Goal: Task Accomplishment & Management: Use online tool/utility

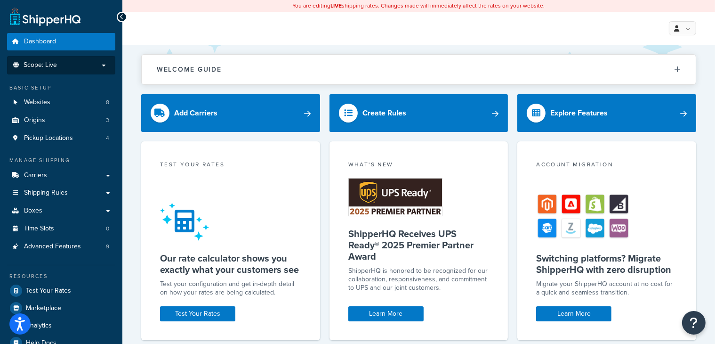
click at [46, 68] on span "Scope: Live" at bounding box center [40, 65] width 33 height 8
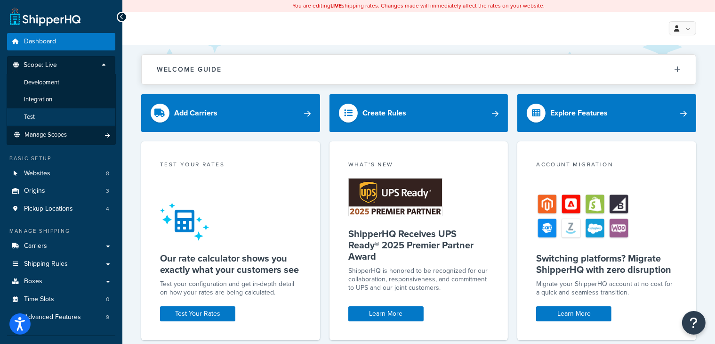
click at [43, 115] on li "Test" at bounding box center [61, 116] width 109 height 17
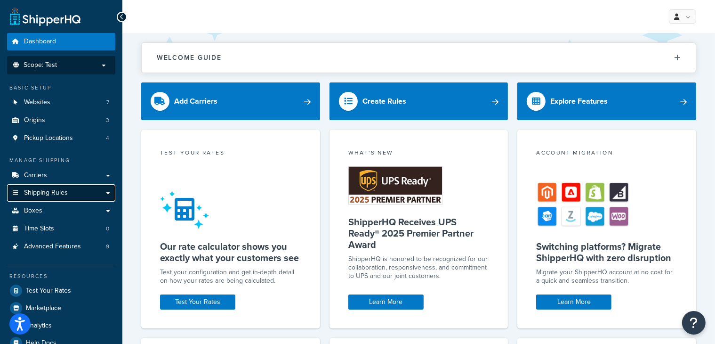
click at [56, 192] on span "Shipping Rules" at bounding box center [46, 193] width 44 height 8
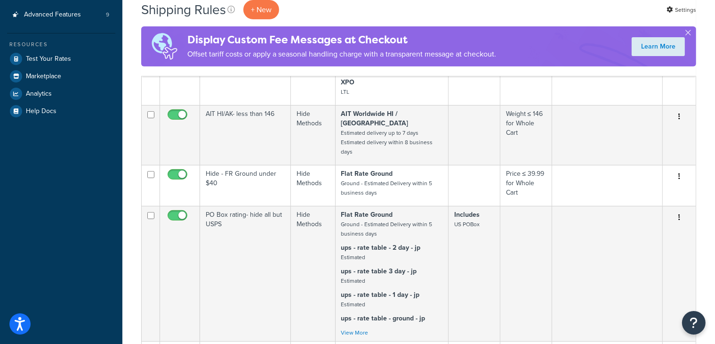
scroll to position [22, 0]
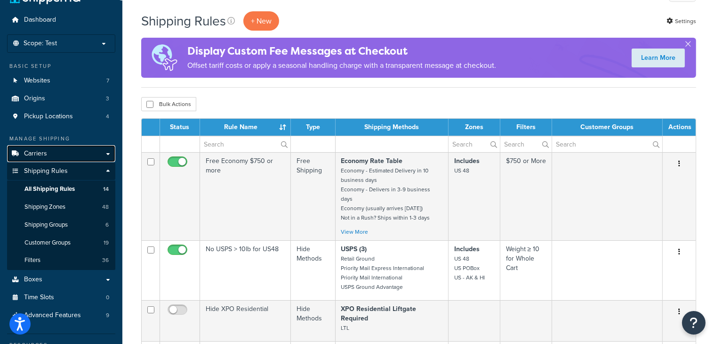
click at [38, 152] on span "Carriers" at bounding box center [35, 154] width 23 height 8
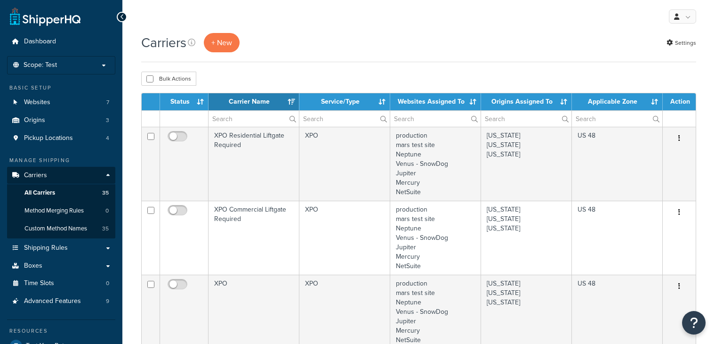
select select "15"
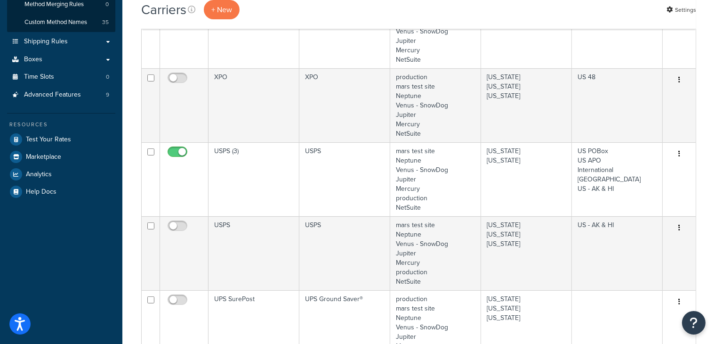
scroll to position [227, 0]
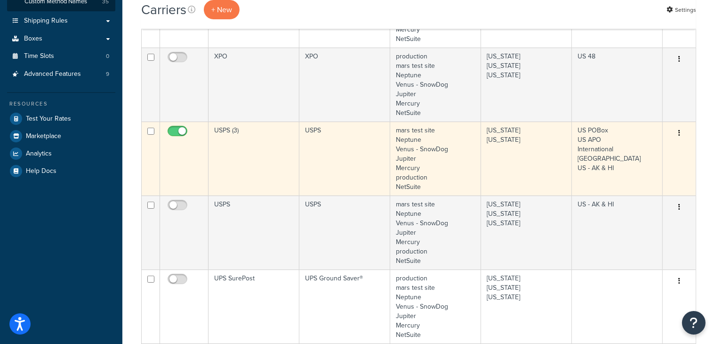
click at [273, 157] on td "USPS (3)" at bounding box center [254, 158] width 91 height 74
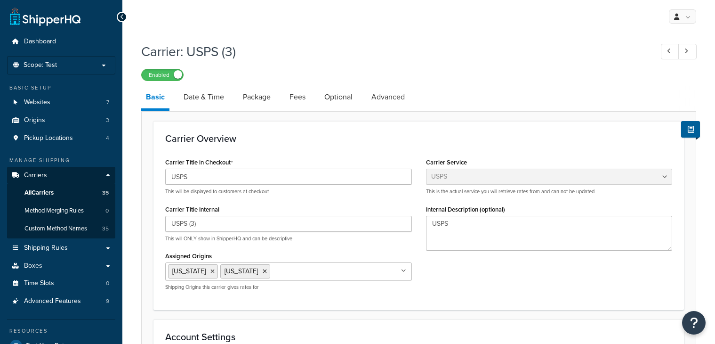
select select "usps"
select select "ONLINE"
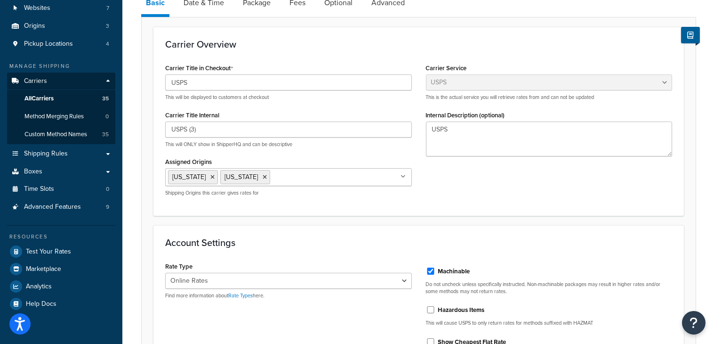
scroll to position [64, 0]
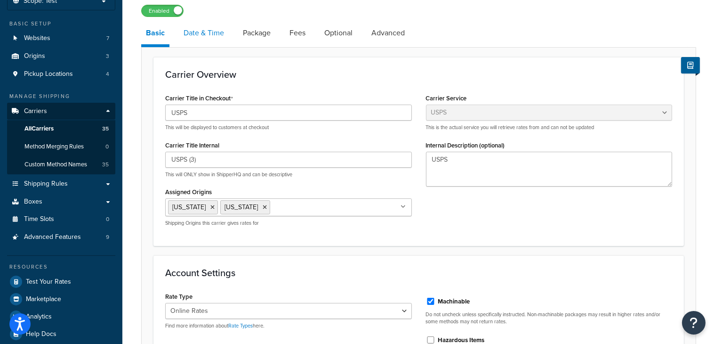
click at [212, 34] on link "Date & Time" at bounding box center [204, 33] width 50 height 23
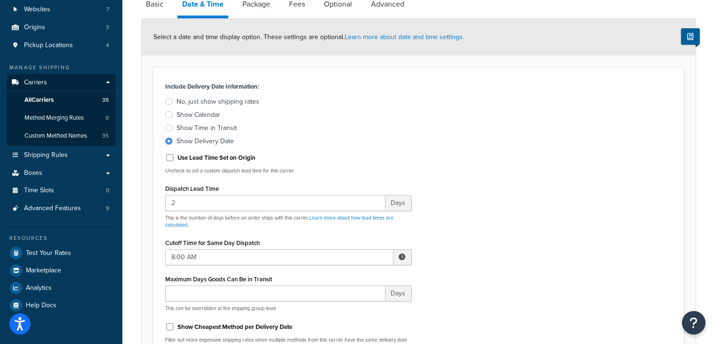
scroll to position [18, 0]
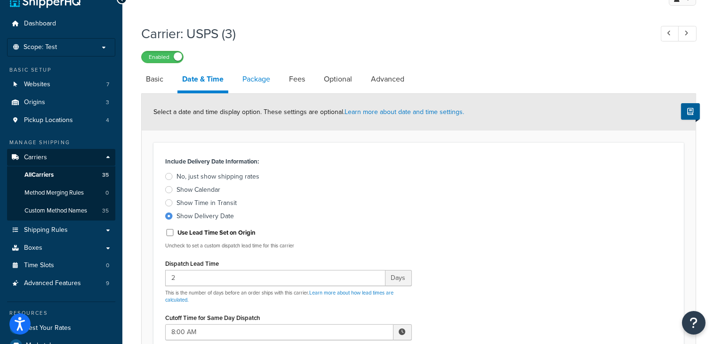
click at [257, 83] on link "Package" at bounding box center [256, 79] width 37 height 23
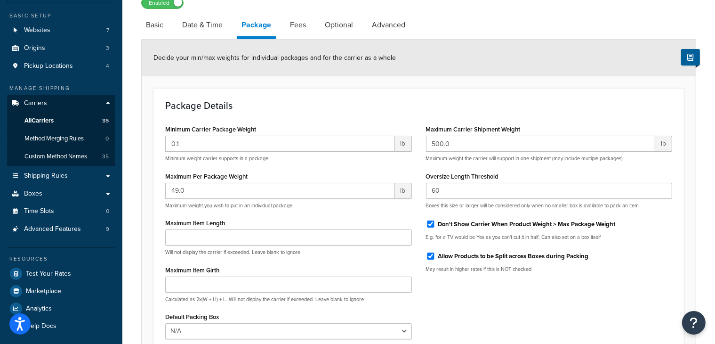
scroll to position [48, 0]
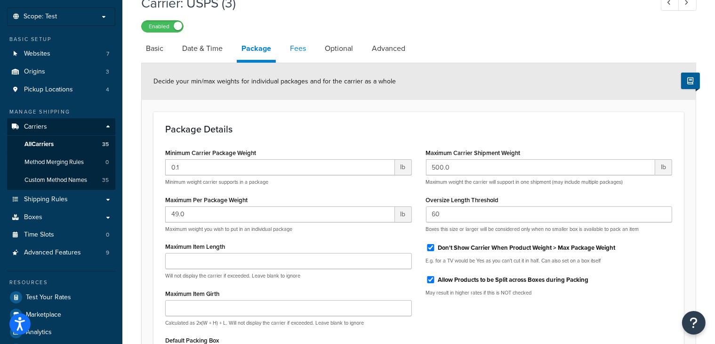
click at [296, 51] on link "Fees" at bounding box center [297, 48] width 25 height 23
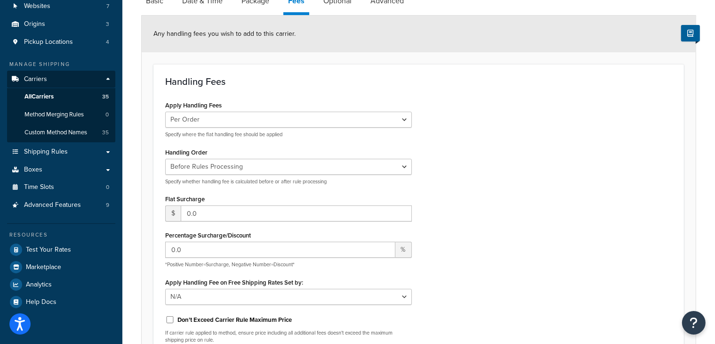
scroll to position [13, 0]
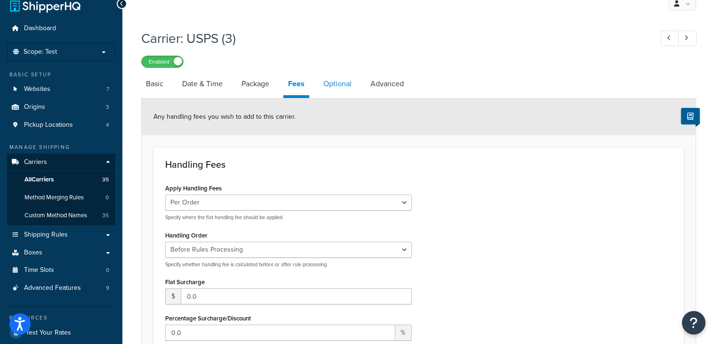
click at [341, 84] on link "Optional" at bounding box center [338, 83] width 38 height 23
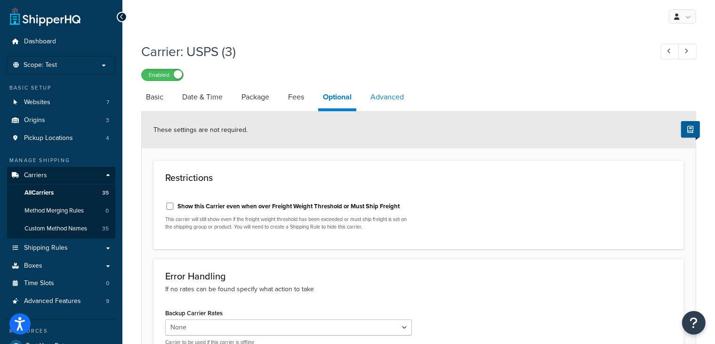
click at [390, 96] on link "Advanced" at bounding box center [387, 97] width 43 height 23
select select "false"
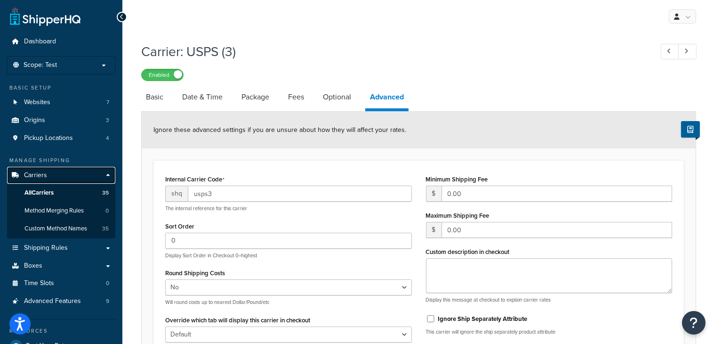
click at [40, 174] on span "Carriers" at bounding box center [35, 175] width 23 height 8
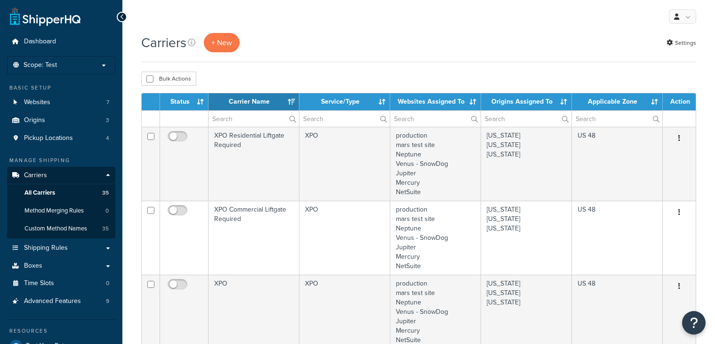
select select "15"
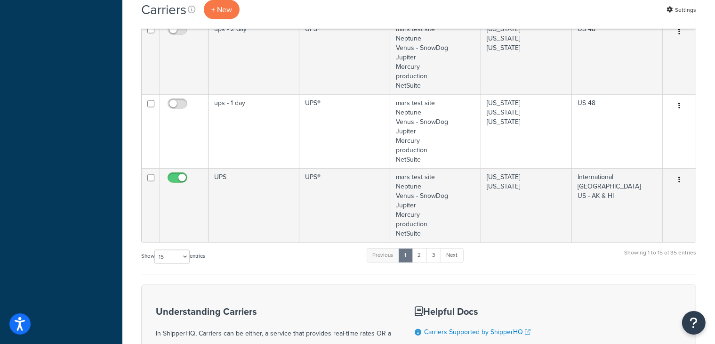
scroll to position [1117, 0]
click at [422, 257] on link "2" at bounding box center [420, 254] width 16 height 14
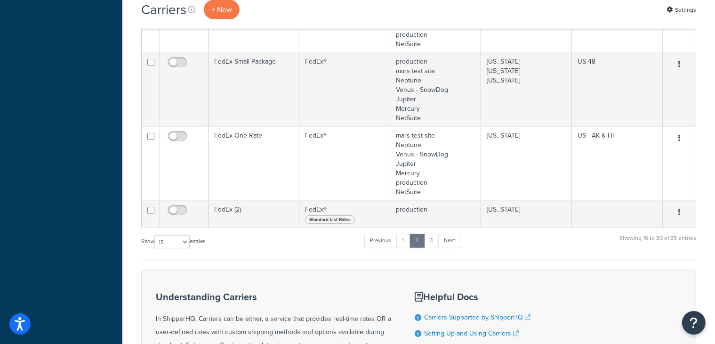
scroll to position [891, 0]
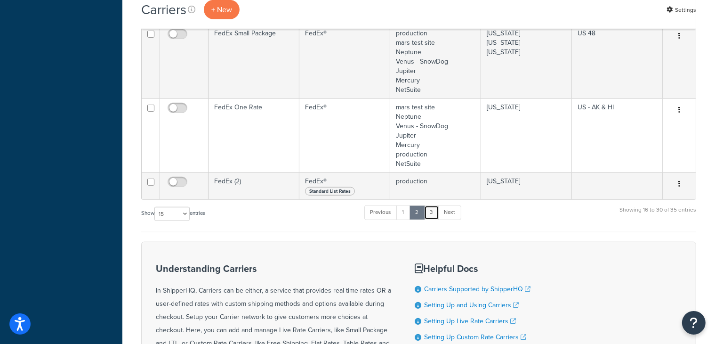
click at [437, 206] on link "3" at bounding box center [431, 212] width 15 height 14
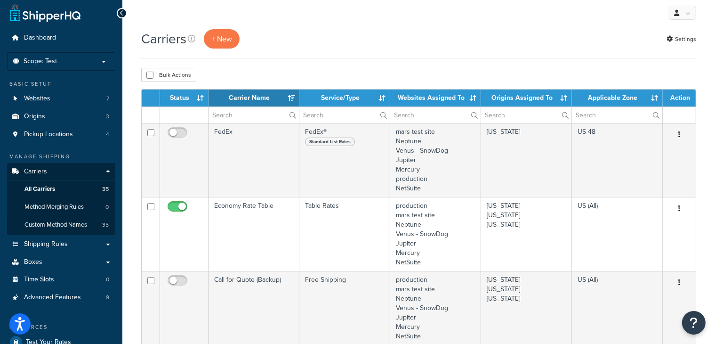
scroll to position [2, 0]
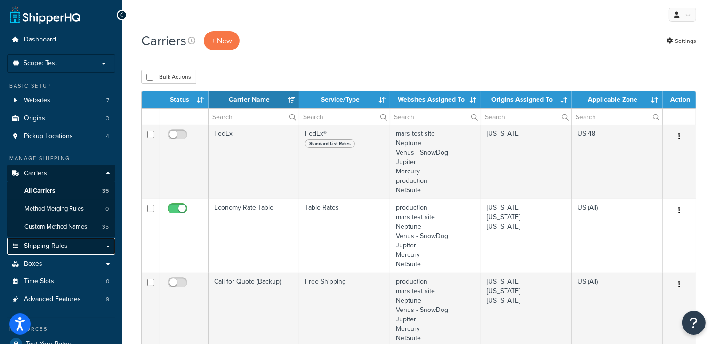
click at [47, 249] on span "Shipping Rules" at bounding box center [46, 246] width 44 height 8
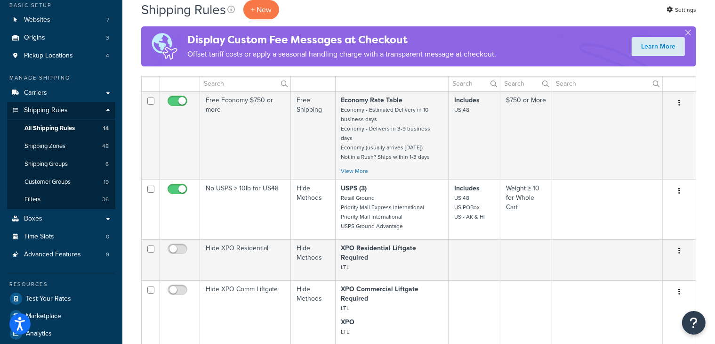
scroll to position [86, 0]
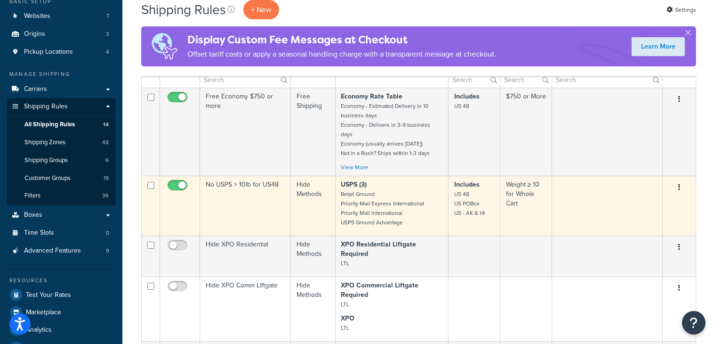
click at [242, 201] on td "No USPS > 10lb for US48" at bounding box center [245, 206] width 91 height 60
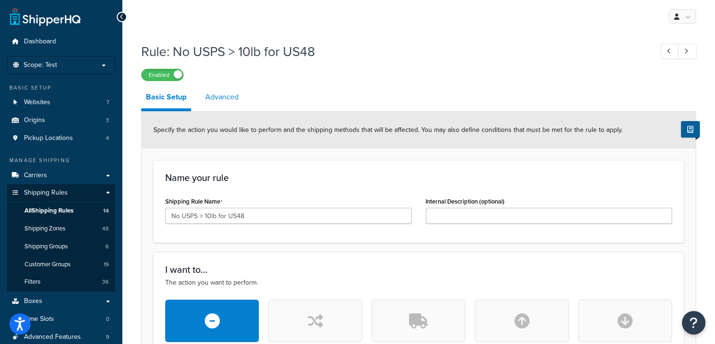
click at [220, 100] on link "Advanced" at bounding box center [222, 97] width 43 height 23
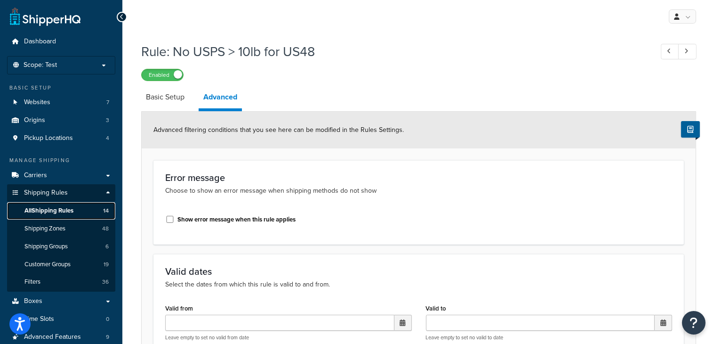
click at [50, 210] on span "All Shipping Rules" at bounding box center [48, 211] width 49 height 8
click at [34, 210] on span "All Shipping Rules" at bounding box center [48, 211] width 49 height 8
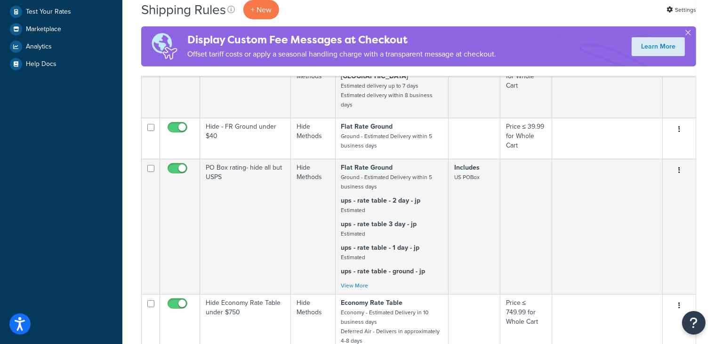
scroll to position [371, 0]
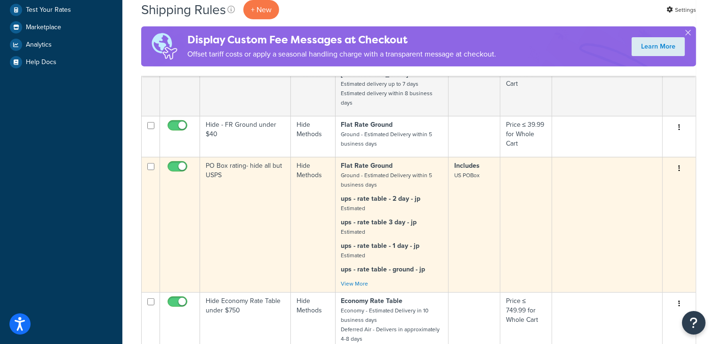
click at [250, 194] on td "PO Box rating- hide all but USPS" at bounding box center [245, 224] width 91 height 135
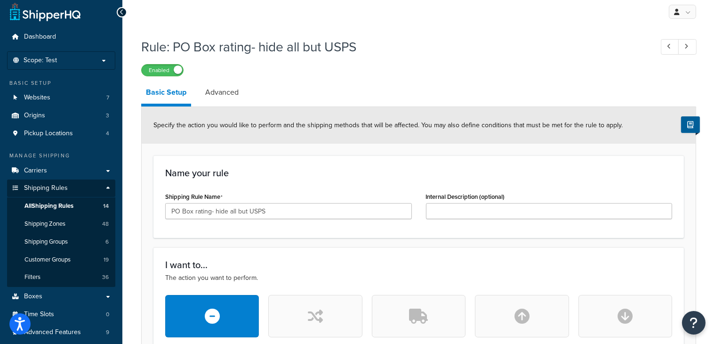
scroll to position [4, 0]
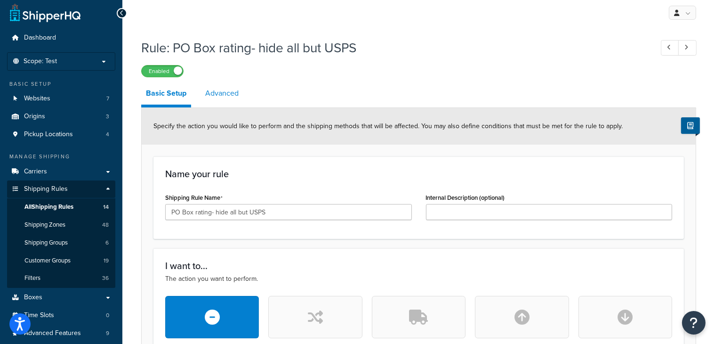
click at [222, 91] on link "Advanced" at bounding box center [222, 93] width 43 height 23
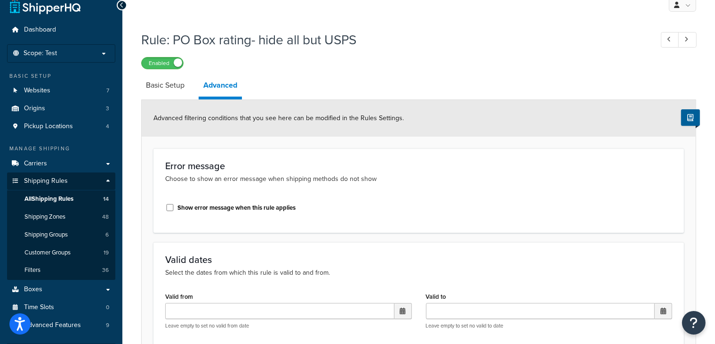
scroll to position [4, 0]
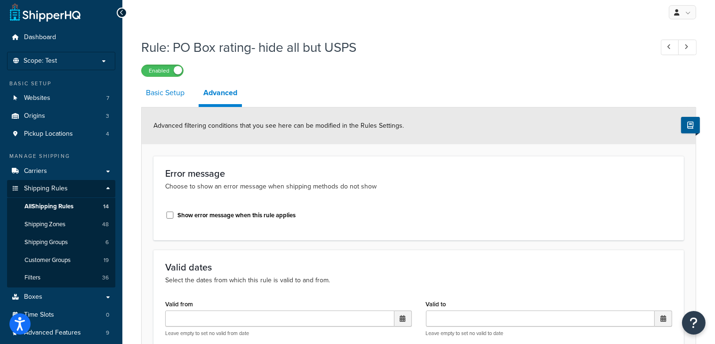
click at [171, 94] on link "Basic Setup" at bounding box center [165, 92] width 48 height 23
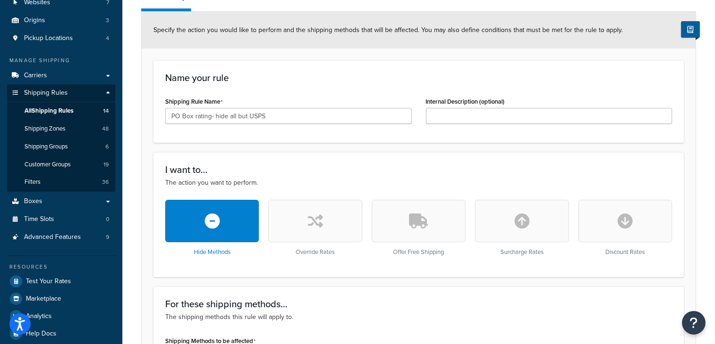
scroll to position [44, 0]
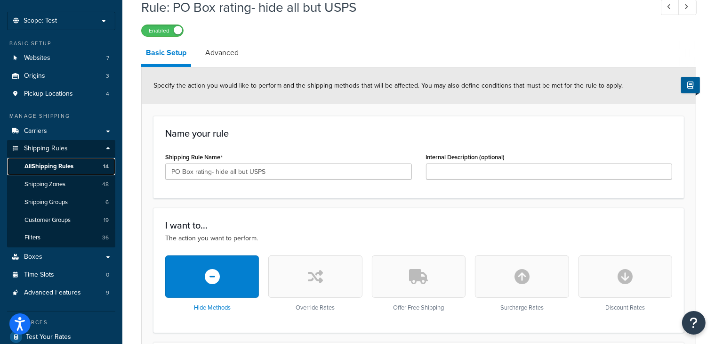
click at [52, 164] on span "All Shipping Rules" at bounding box center [48, 166] width 49 height 8
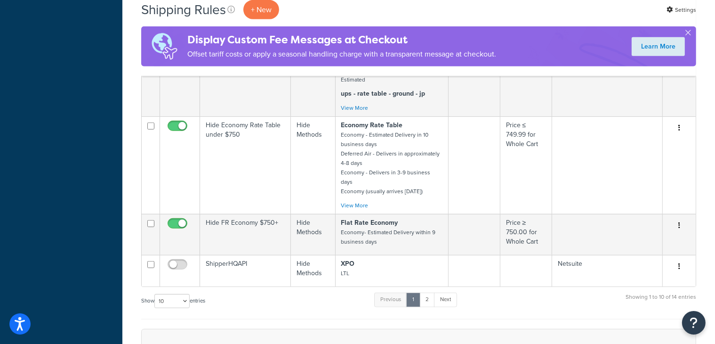
scroll to position [552, 0]
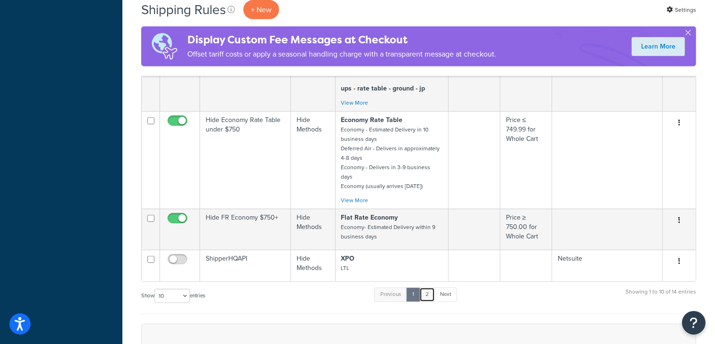
click at [429, 287] on link "2" at bounding box center [427, 294] width 16 height 14
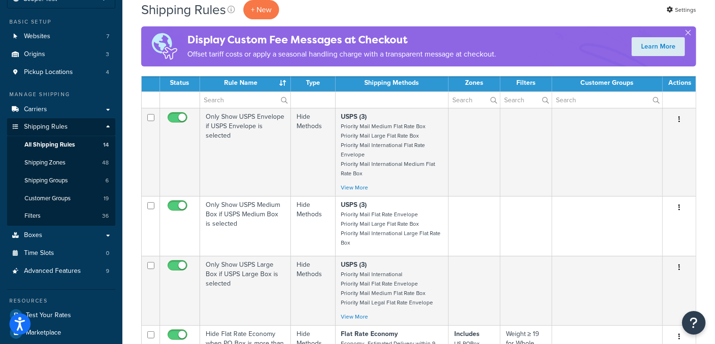
scroll to position [58, 0]
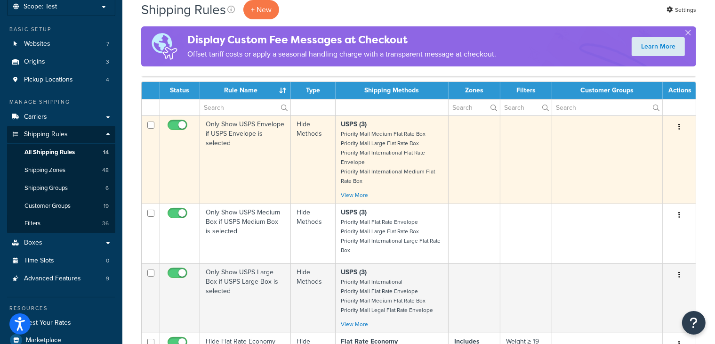
click at [249, 159] on td "Only Show USPS Envelope if USPS Envelope is selected" at bounding box center [245, 159] width 91 height 88
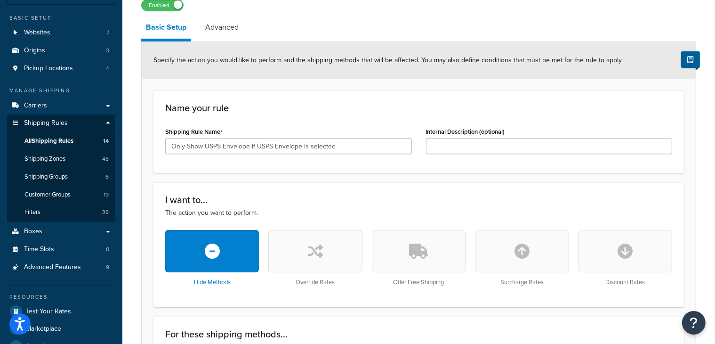
scroll to position [30, 0]
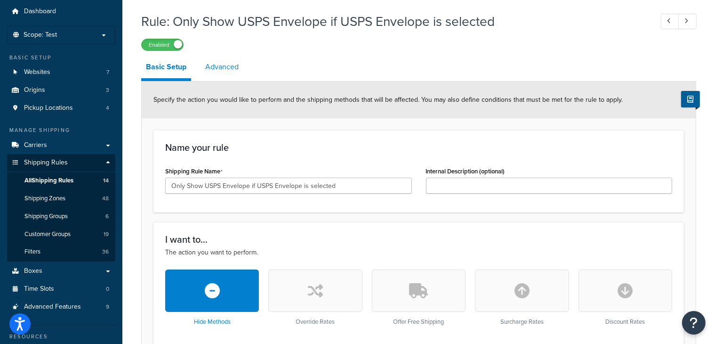
click at [228, 64] on link "Advanced" at bounding box center [222, 67] width 43 height 23
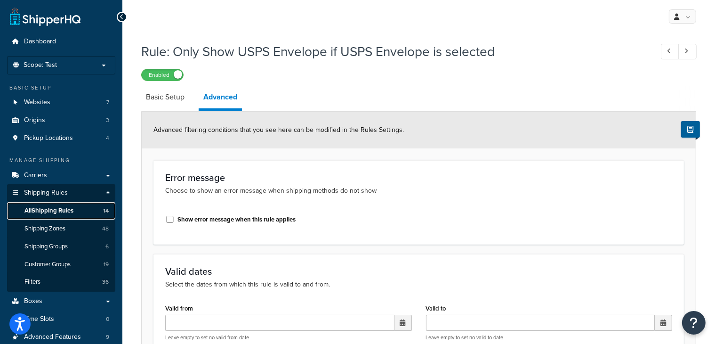
click at [40, 211] on span "All Shipping Rules" at bounding box center [48, 211] width 49 height 8
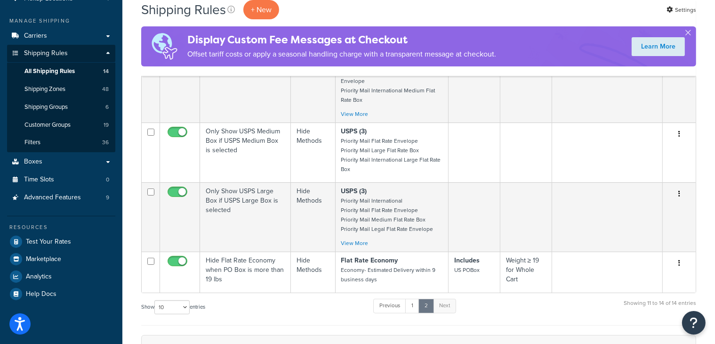
scroll to position [141, 0]
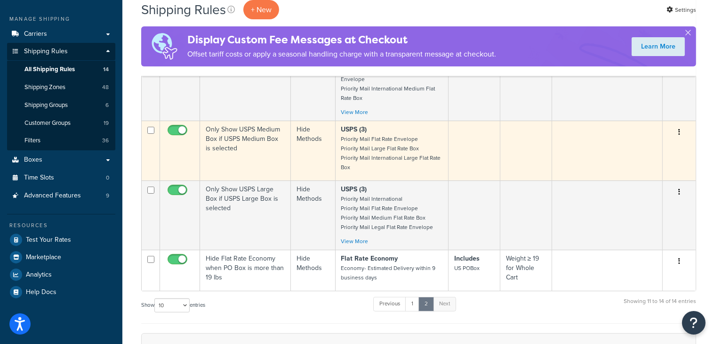
click at [254, 151] on td "Only Show USPS Medium Box if USPS Medium Box is selected" at bounding box center [245, 150] width 91 height 60
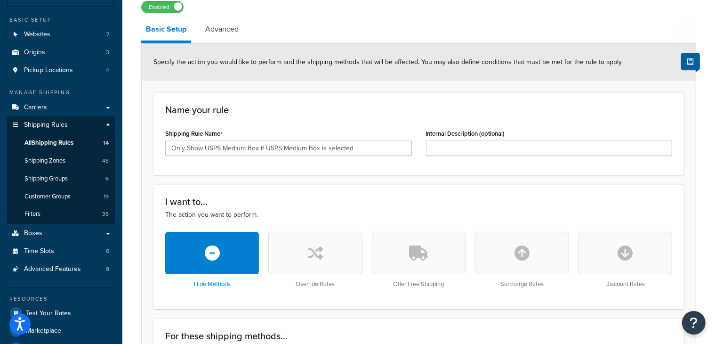
scroll to position [42, 0]
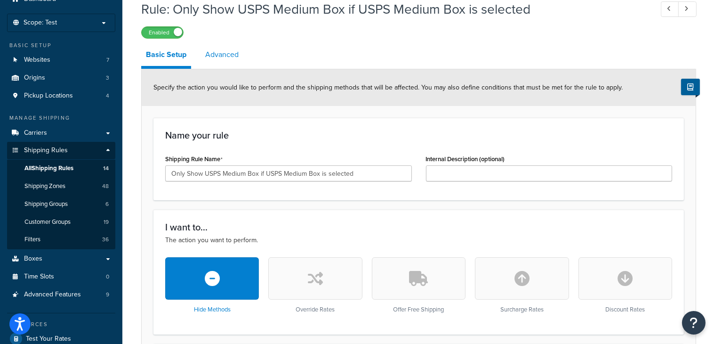
click at [239, 57] on link "Advanced" at bounding box center [222, 54] width 43 height 23
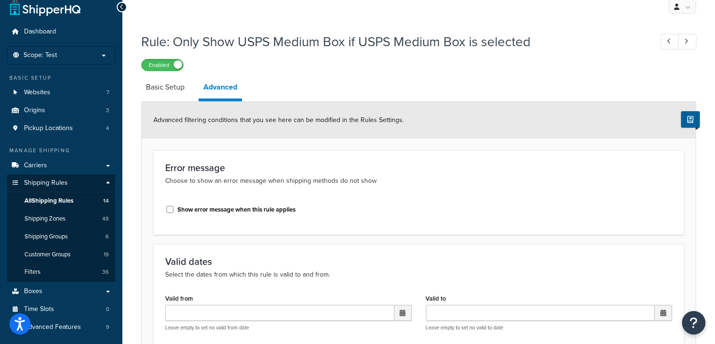
scroll to position [5, 0]
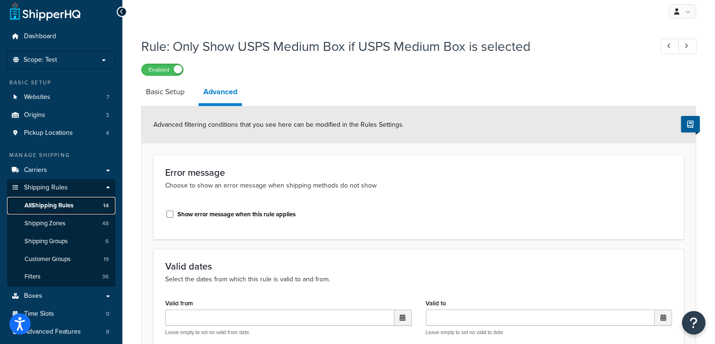
click at [39, 206] on span "All Shipping Rules" at bounding box center [48, 205] width 49 height 8
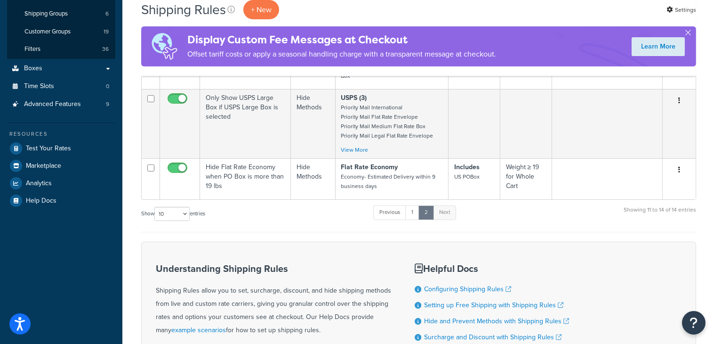
scroll to position [233, 0]
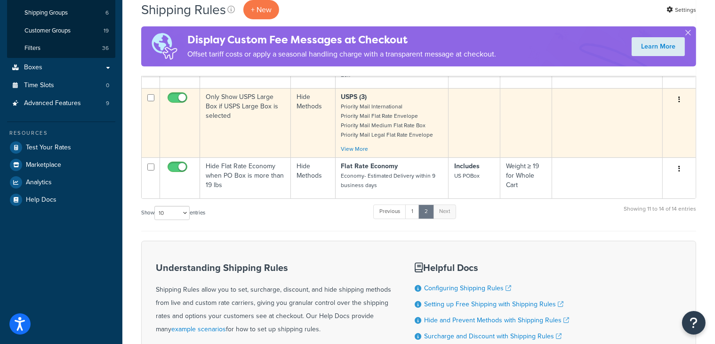
click at [254, 117] on td "Only Show USPS Large Box if USPS Large Box is selected" at bounding box center [245, 122] width 91 height 69
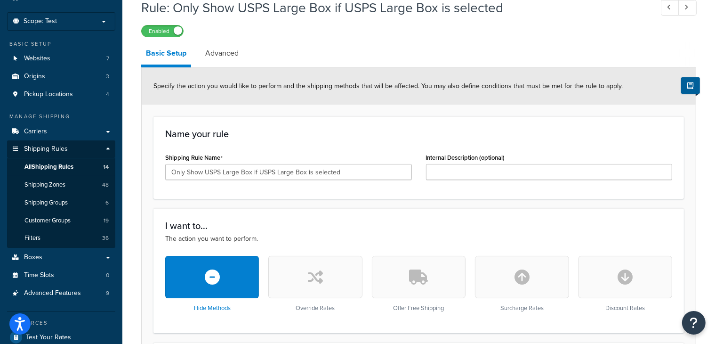
scroll to position [42, 0]
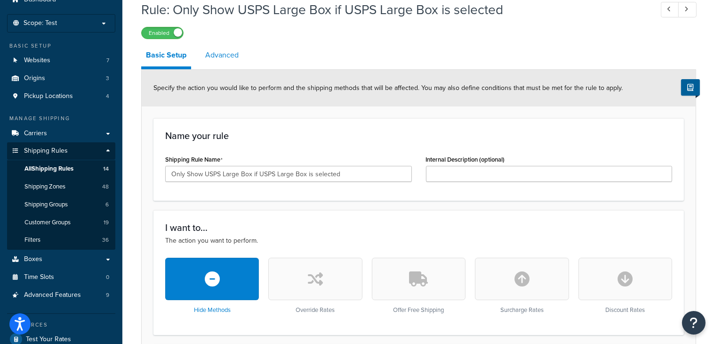
click at [228, 54] on link "Advanced" at bounding box center [222, 55] width 43 height 23
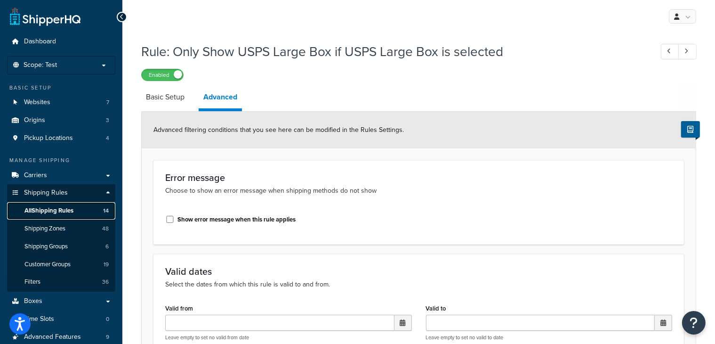
click at [39, 209] on span "All Shipping Rules" at bounding box center [48, 211] width 49 height 8
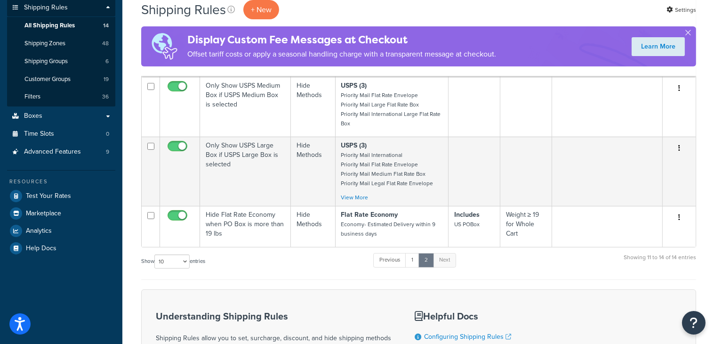
scroll to position [187, 0]
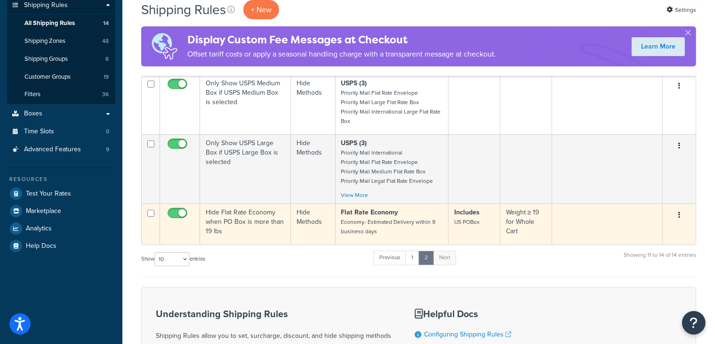
click at [260, 224] on td "Hide Flat Rate Economy when PO Box is more than 19 lbs" at bounding box center [245, 223] width 91 height 41
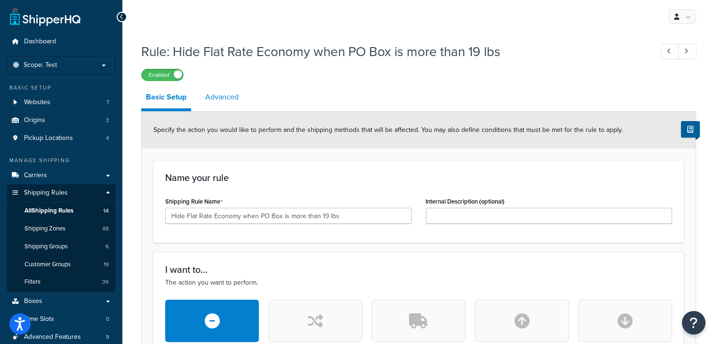
click at [232, 98] on link "Advanced" at bounding box center [222, 97] width 43 height 23
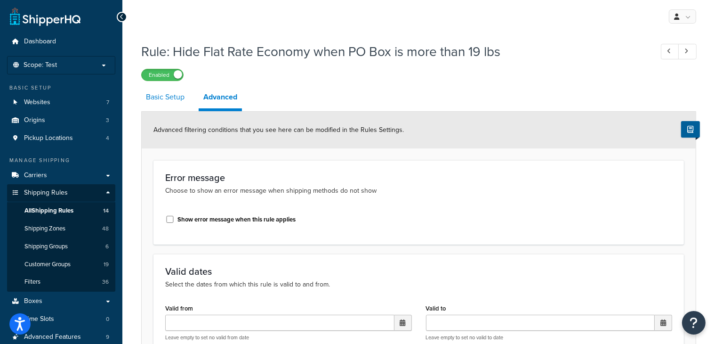
click at [169, 95] on link "Basic Setup" at bounding box center [165, 97] width 48 height 23
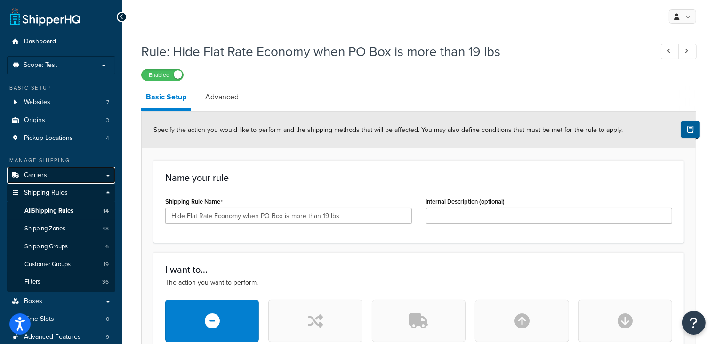
click at [36, 173] on span "Carriers" at bounding box center [35, 175] width 23 height 8
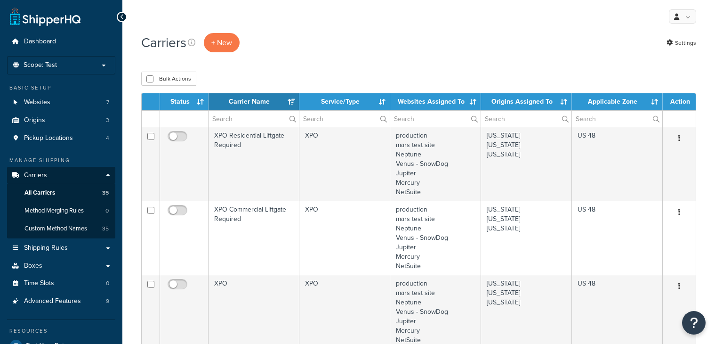
select select "15"
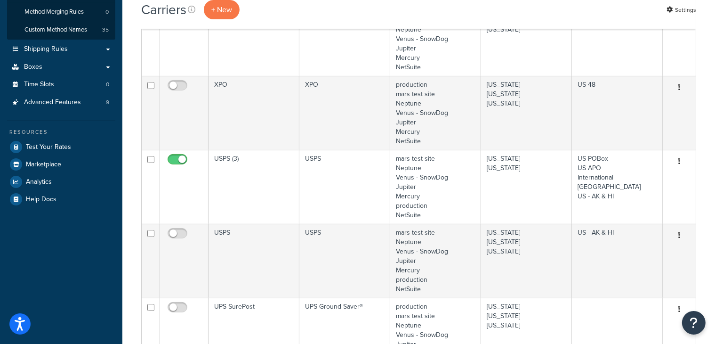
scroll to position [195, 0]
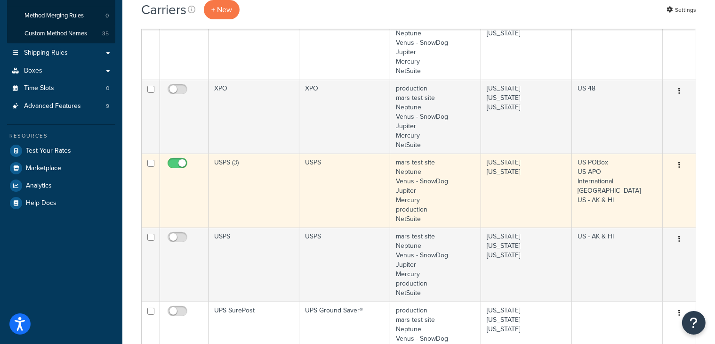
click at [267, 172] on td "USPS (3)" at bounding box center [254, 190] width 91 height 74
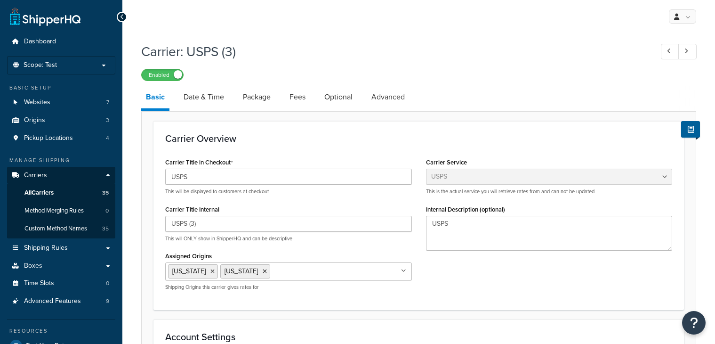
select select "usps"
select select "ONLINE"
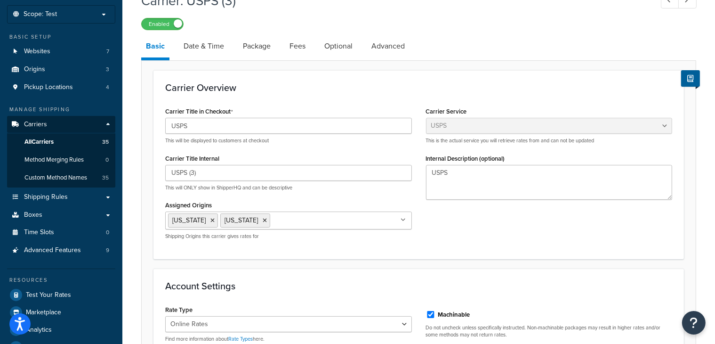
scroll to position [17, 0]
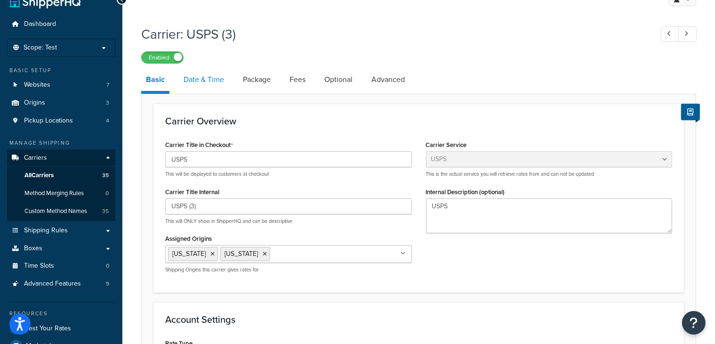
click at [213, 80] on link "Date & Time" at bounding box center [204, 79] width 50 height 23
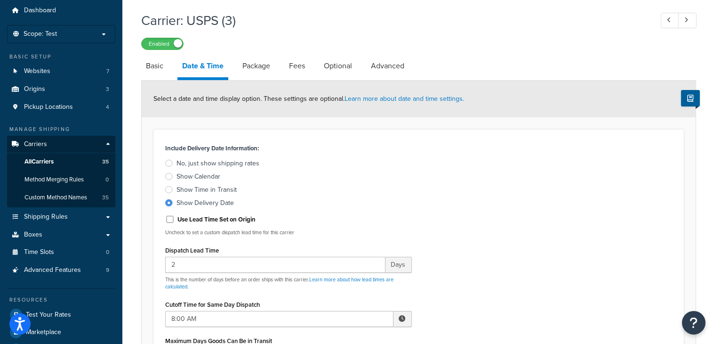
scroll to position [32, 0]
click at [257, 66] on link "Package" at bounding box center [256, 65] width 37 height 23
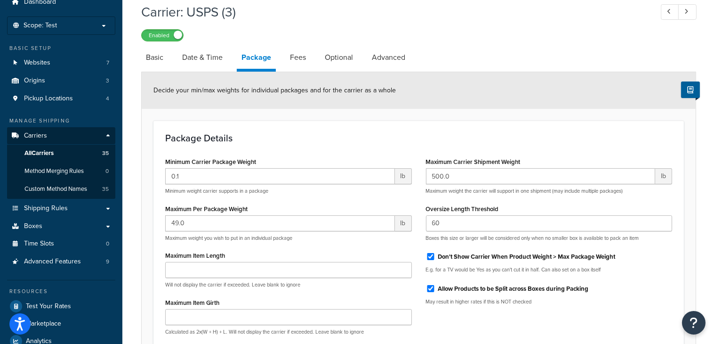
scroll to position [38, 0]
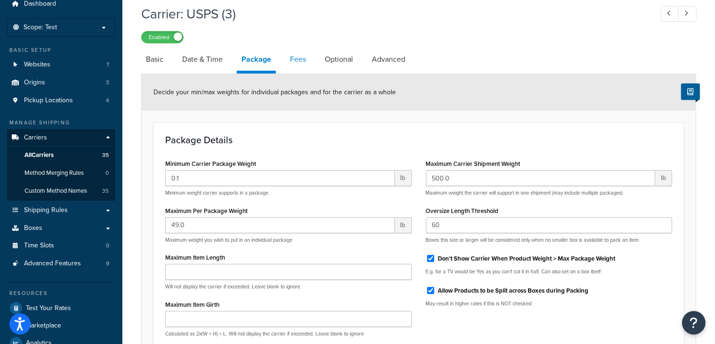
click at [299, 62] on link "Fees" at bounding box center [297, 59] width 25 height 23
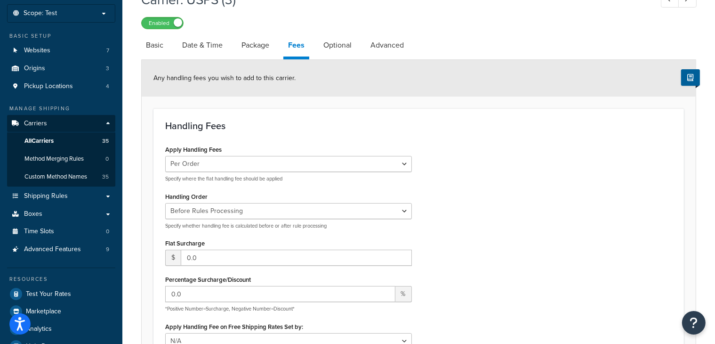
scroll to position [2, 0]
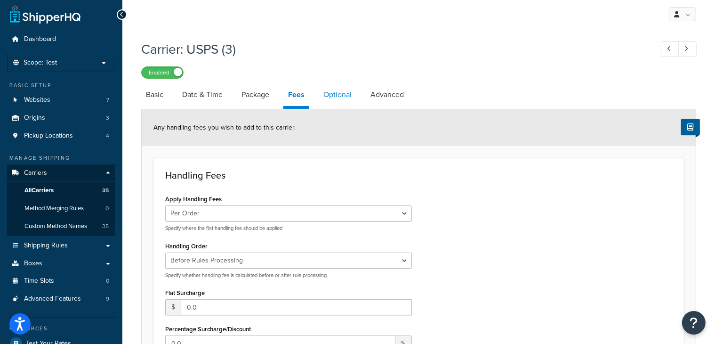
click at [343, 96] on link "Optional" at bounding box center [338, 94] width 38 height 23
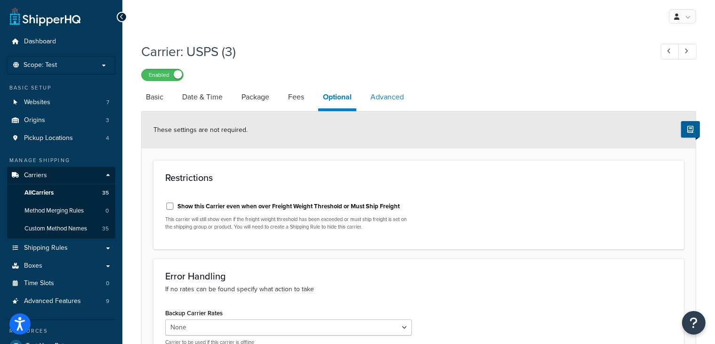
click at [384, 98] on link "Advanced" at bounding box center [387, 97] width 43 height 23
select select "false"
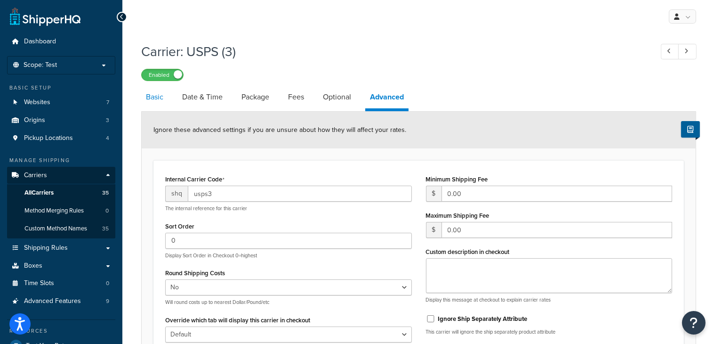
click at [157, 98] on link "Basic" at bounding box center [154, 97] width 27 height 23
select select "usps"
select select "ONLINE"
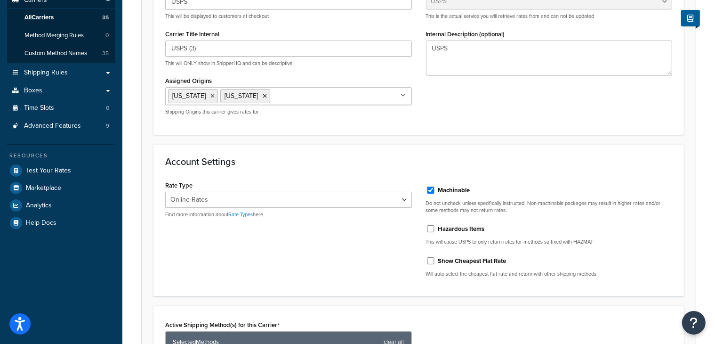
scroll to position [177, 0]
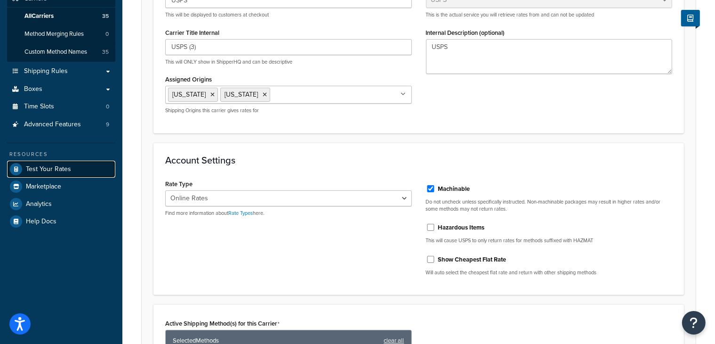
click at [48, 172] on span "Test Your Rates" at bounding box center [48, 169] width 45 height 8
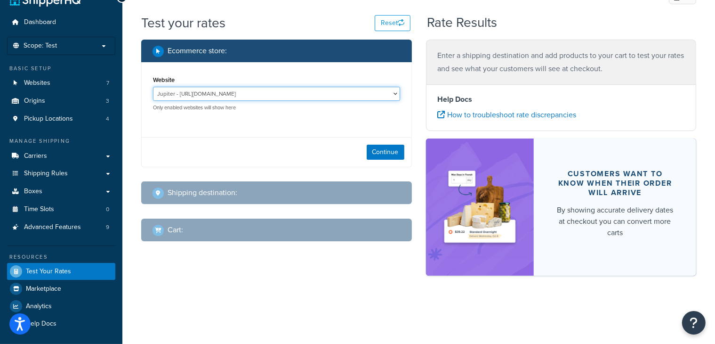
click at [393, 93] on select "Jupiter - https://jupiter.clearbags.cloud/ Mercury - https://mercury.clearbags.…" at bounding box center [276, 94] width 247 height 14
select select "3c3490c018096e0df5ea1a274029e5f2"
click at [153, 87] on select "Jupiter - https://jupiter.clearbags.cloud/ Mercury - https://mercury.clearbags.…" at bounding box center [276, 94] width 247 height 14
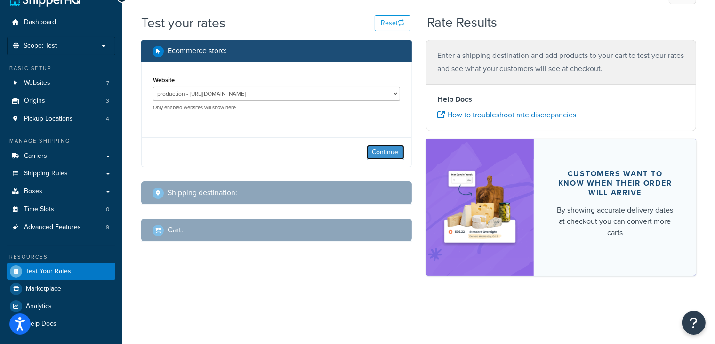
click at [391, 154] on button "Continue" at bounding box center [386, 151] width 38 height 15
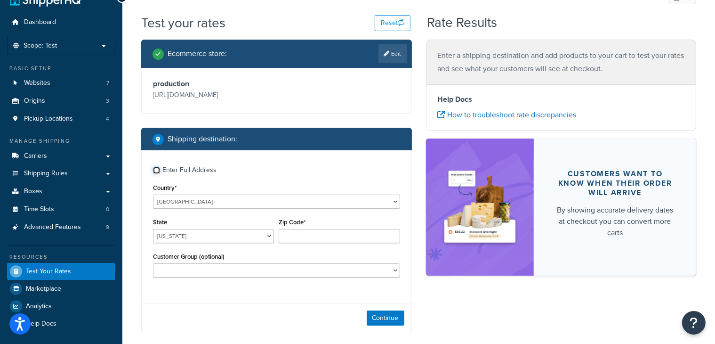
click at [156, 168] on input "Enter Full Address" at bounding box center [156, 170] width 7 height 7
checkbox input "true"
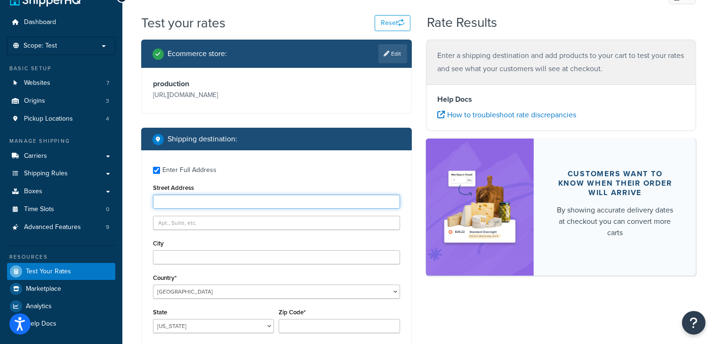
click at [179, 203] on input "Street Address" at bounding box center [276, 201] width 247 height 14
type input "PO Box 671244"
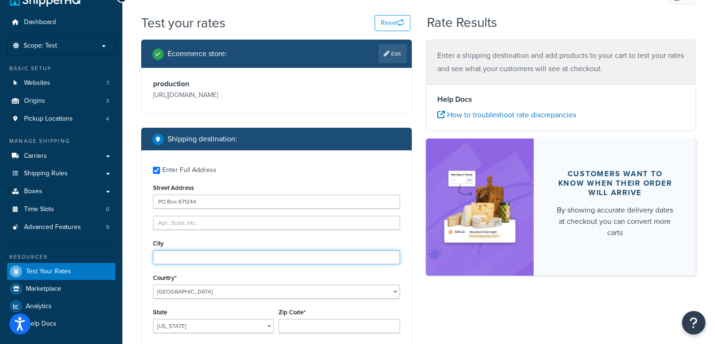
click at [182, 263] on input "City" at bounding box center [276, 257] width 247 height 14
type input "/"
type input "Dallas"
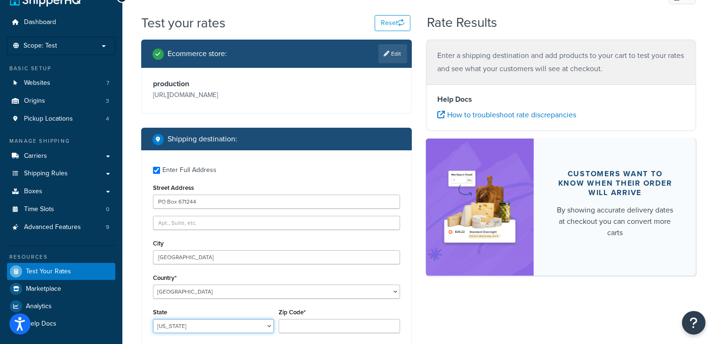
click at [179, 328] on select "Alabama Alaska American Samoa Arizona Arkansas Armed Forces Americas Armed Forc…" at bounding box center [213, 326] width 121 height 14
select select "TX"
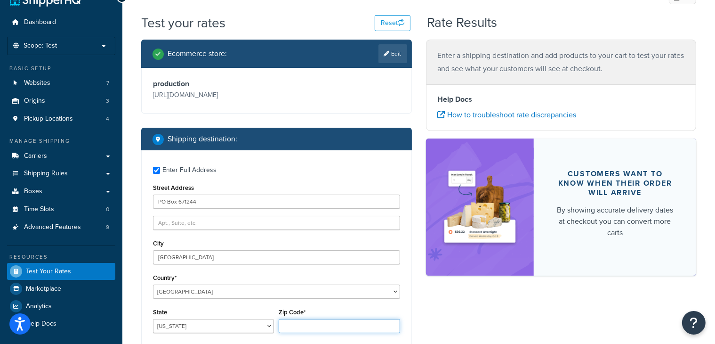
click at [310, 324] on input "Zip Code*" at bounding box center [339, 326] width 121 height 14
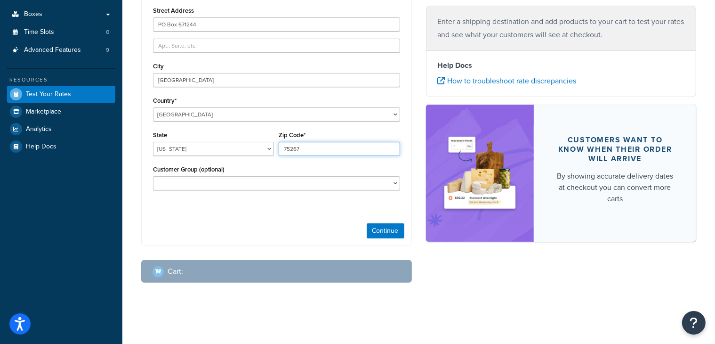
scroll to position [198, 0]
type input "75267"
click at [390, 229] on button "Continue" at bounding box center [386, 230] width 38 height 15
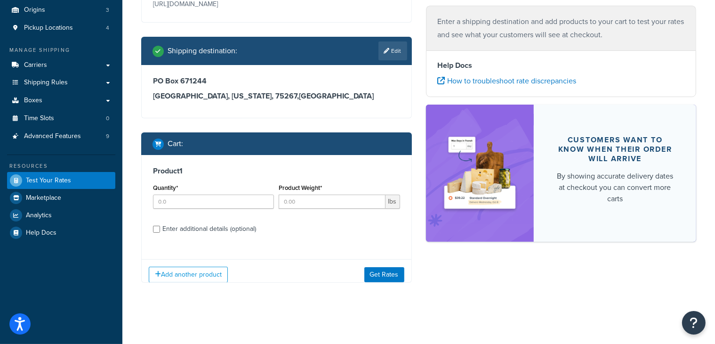
scroll to position [117, 0]
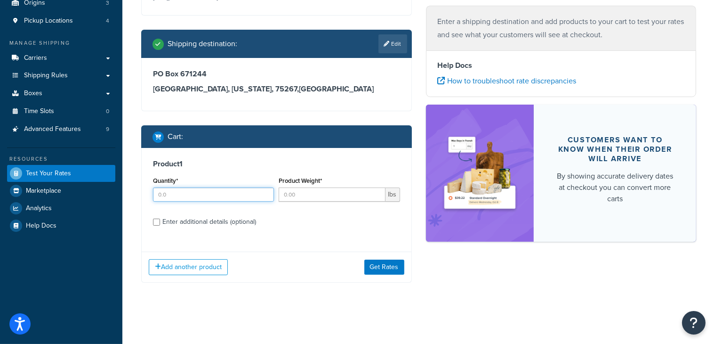
click at [215, 198] on input "Quantity*" at bounding box center [213, 194] width 121 height 14
type input "4"
click at [306, 198] on input "Product Weight*" at bounding box center [332, 194] width 106 height 14
type input ".2"
click at [352, 225] on label "Enter additional details (optional)" at bounding box center [281, 220] width 238 height 15
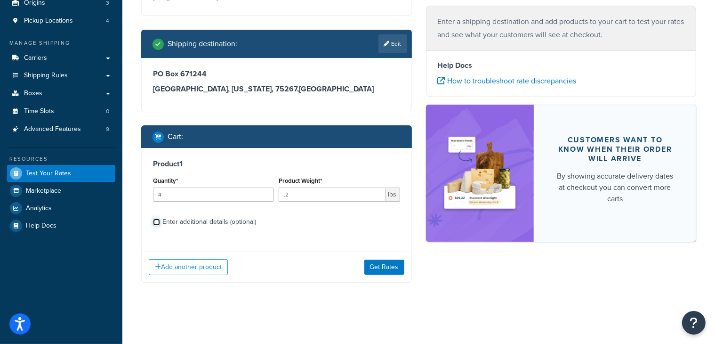
click at [160, 225] on input "Enter additional details (optional)" at bounding box center [156, 221] width 7 height 7
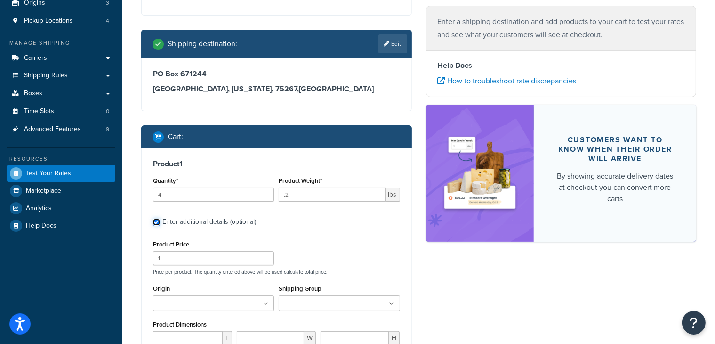
click at [156, 223] on input "Enter additional details (optional)" at bounding box center [156, 221] width 7 height 7
checkbox input "false"
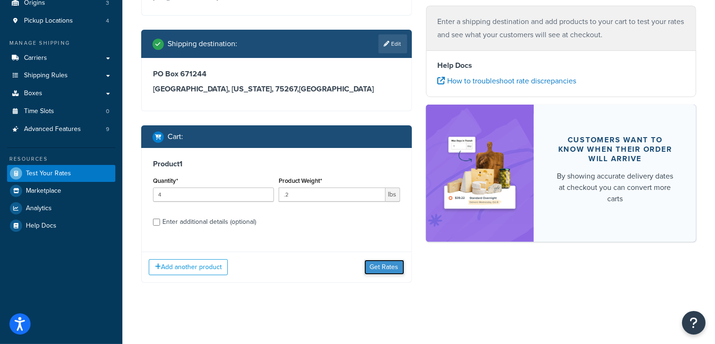
click at [384, 269] on button "Get Rates" at bounding box center [384, 266] width 40 height 15
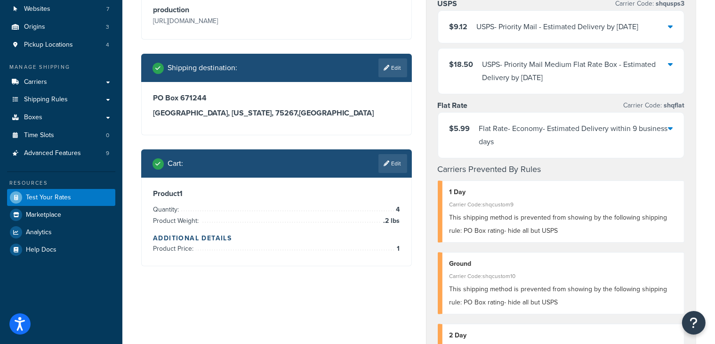
scroll to position [77, 0]
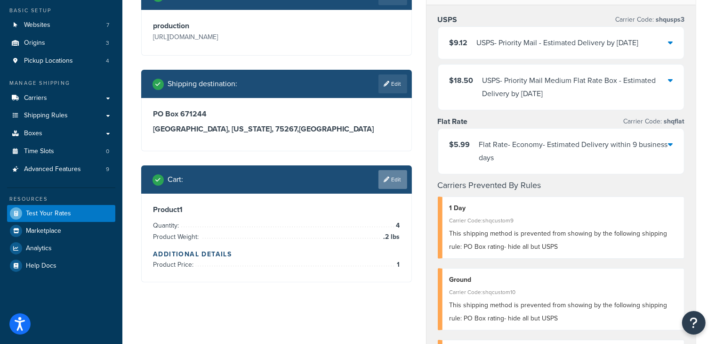
click at [399, 179] on link "Edit" at bounding box center [392, 179] width 29 height 19
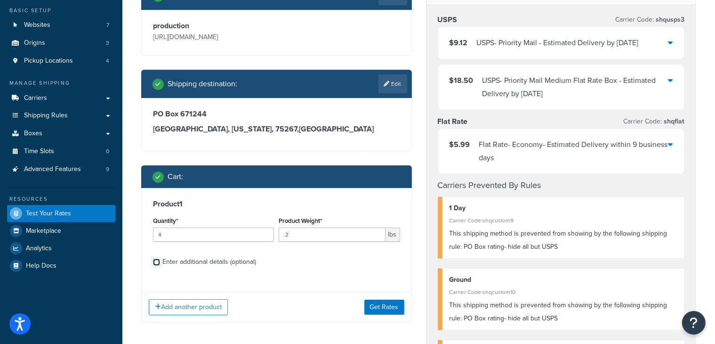
click at [158, 261] on input "Enter additional details (optional)" at bounding box center [156, 261] width 7 height 7
checkbox input "true"
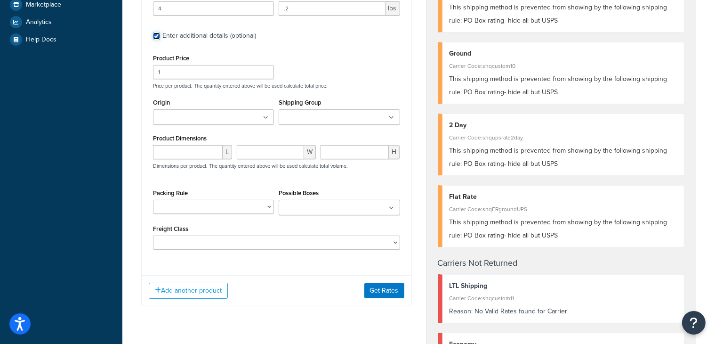
scroll to position [307, 0]
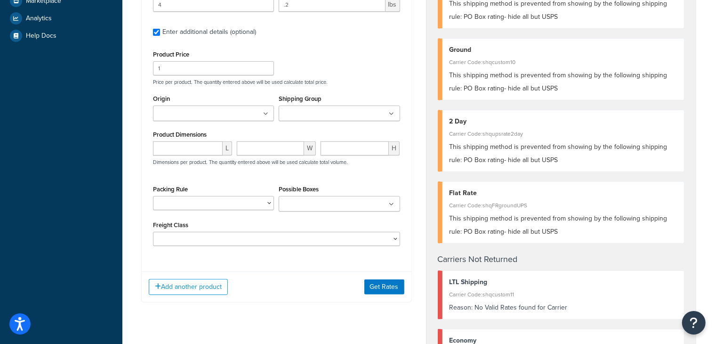
click at [303, 201] on input "Possible Boxes" at bounding box center [322, 204] width 83 height 10
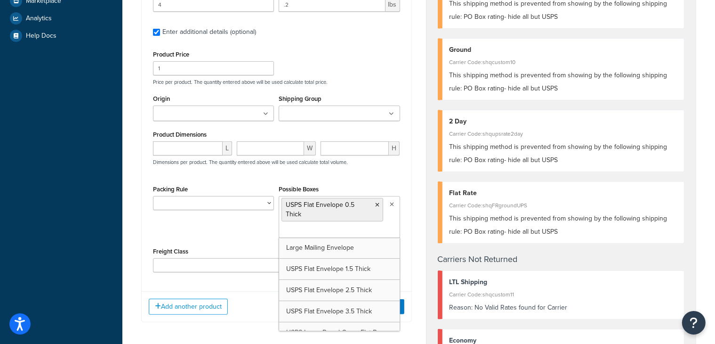
click at [248, 228] on div "Packing Rule Possible Boxes USPS Flat Envelope 0.5 Thick Large Mailing Envelope…" at bounding box center [277, 214] width 252 height 62
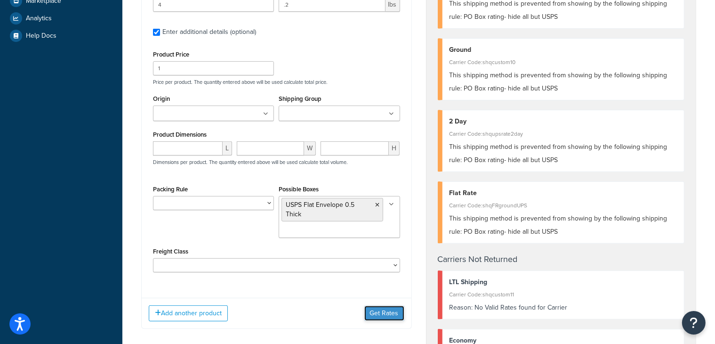
click at [381, 310] on button "Get Rates" at bounding box center [384, 312] width 40 height 15
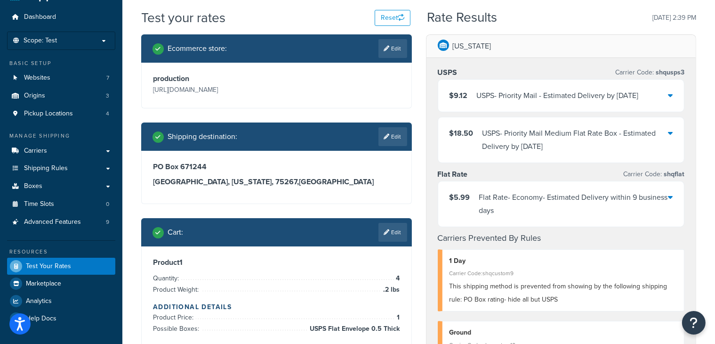
scroll to position [0, 0]
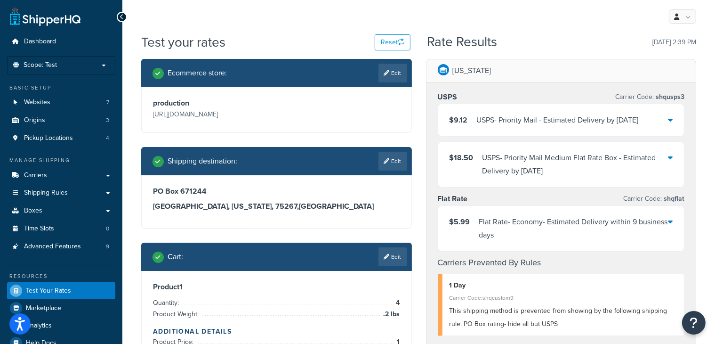
click at [668, 119] on icon at bounding box center [670, 120] width 5 height 8
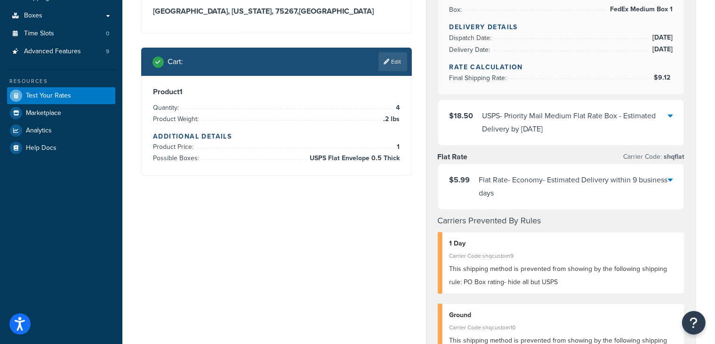
scroll to position [198, 0]
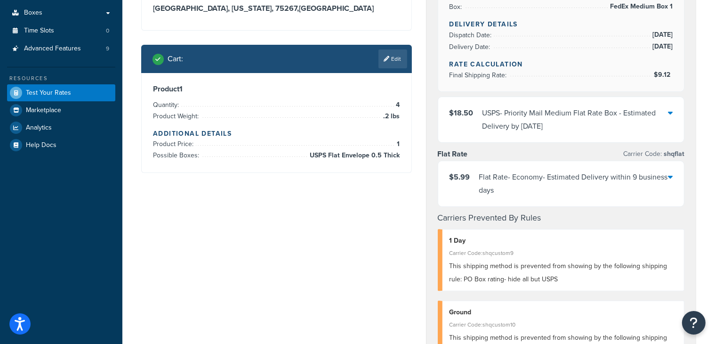
click at [672, 112] on div "$18.50 USPS - Priority Mail Medium Flat Rate Box - Estimated Delivery by Fri, S…" at bounding box center [561, 119] width 246 height 45
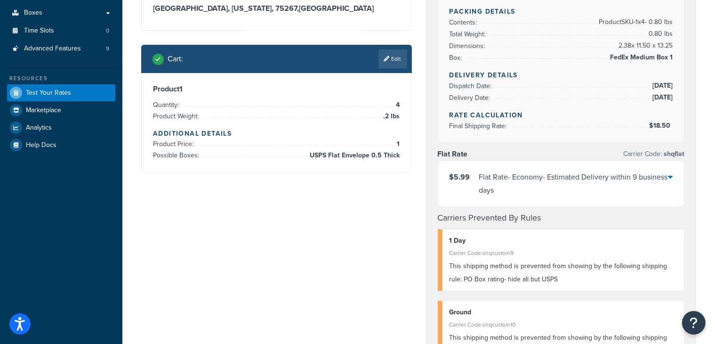
click at [672, 177] on icon at bounding box center [670, 177] width 5 height 8
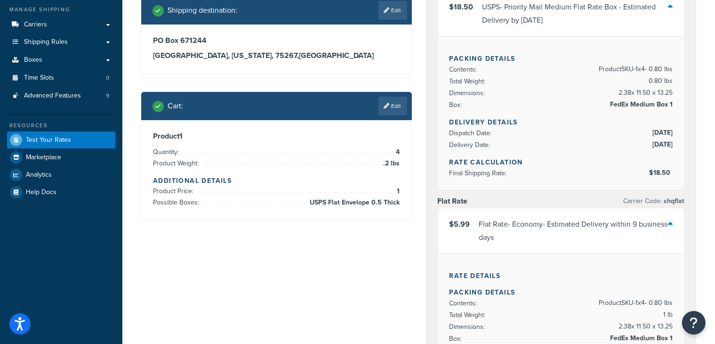
scroll to position [0, 0]
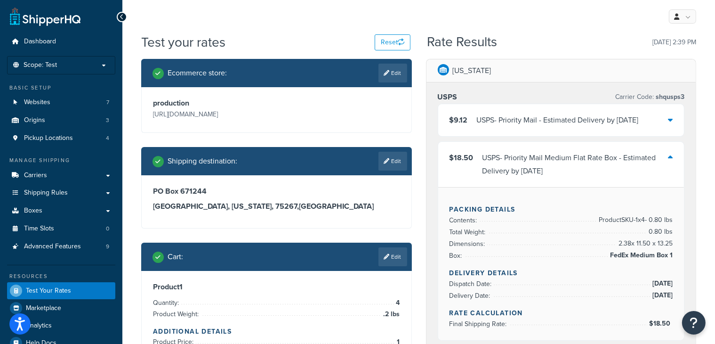
click at [670, 156] on icon at bounding box center [670, 157] width 5 height 8
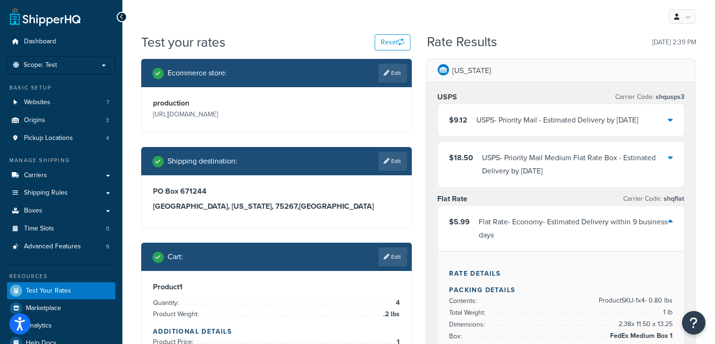
click at [669, 222] on icon at bounding box center [670, 221] width 5 height 8
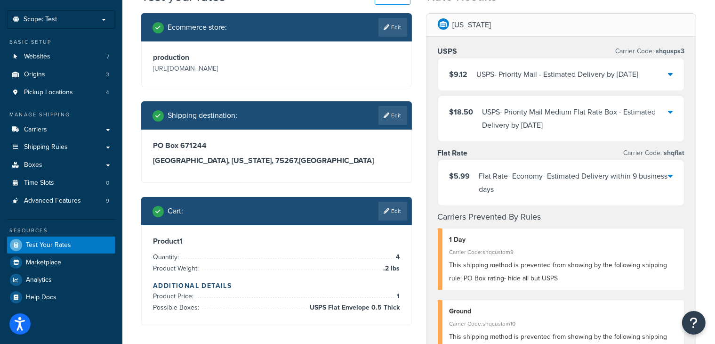
scroll to position [6, 0]
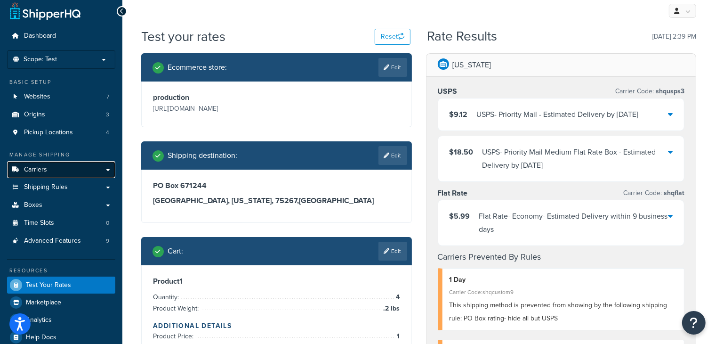
click at [38, 169] on span "Carriers" at bounding box center [35, 170] width 23 height 8
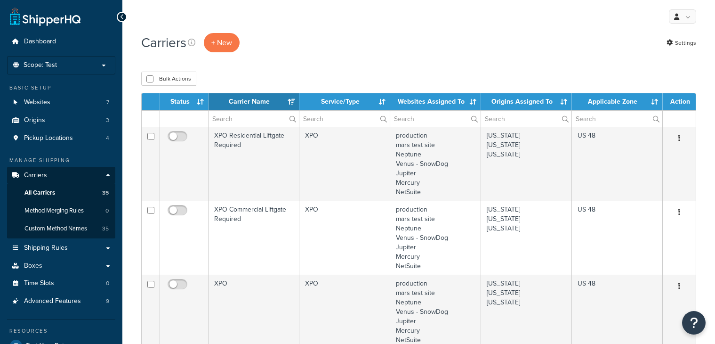
select select "15"
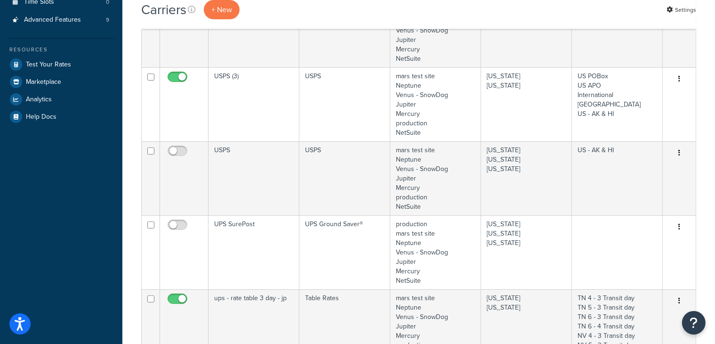
scroll to position [283, 0]
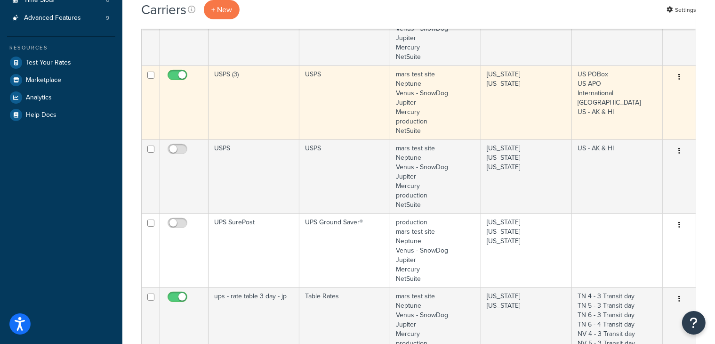
click at [258, 102] on td "USPS (3)" at bounding box center [254, 102] width 91 height 74
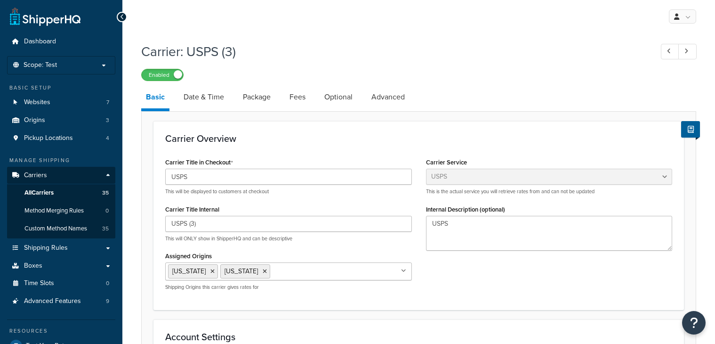
select select "usps"
select select "ONLINE"
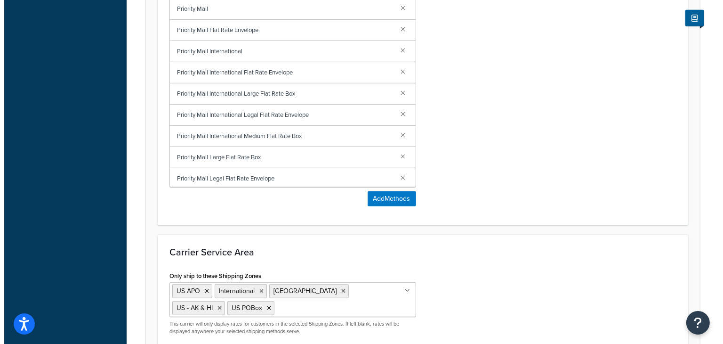
scroll to position [530, 0]
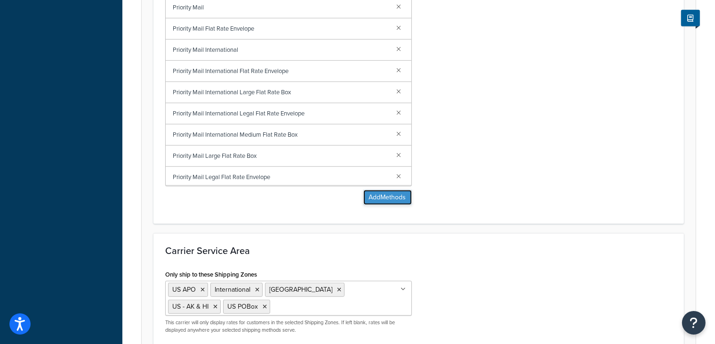
click at [380, 197] on button "Add Methods" at bounding box center [387, 197] width 48 height 15
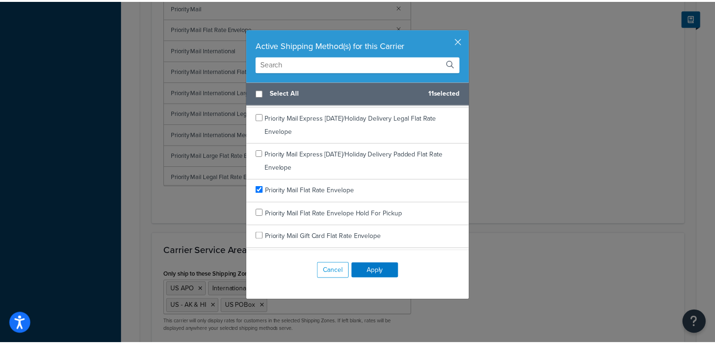
scroll to position [881, 0]
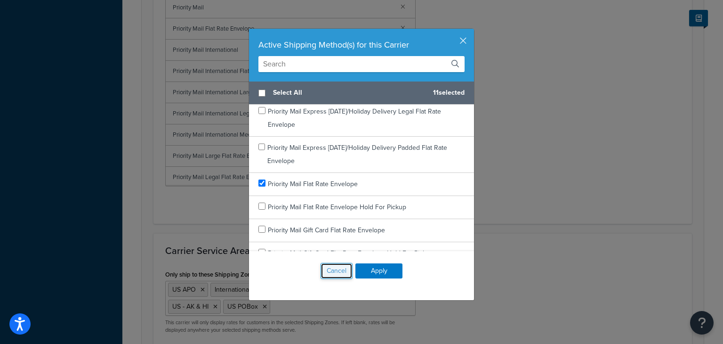
click at [332, 271] on button "Cancel" at bounding box center [337, 271] width 32 height 16
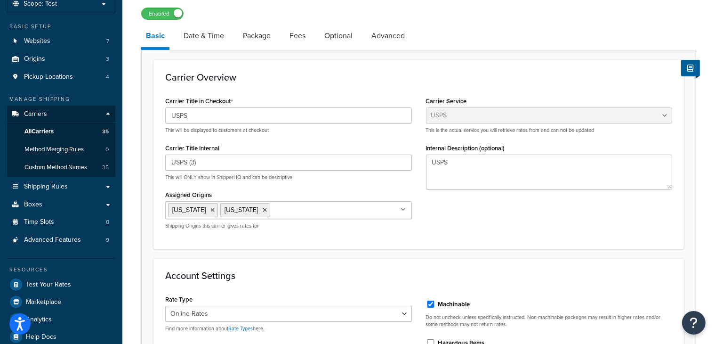
scroll to position [58, 0]
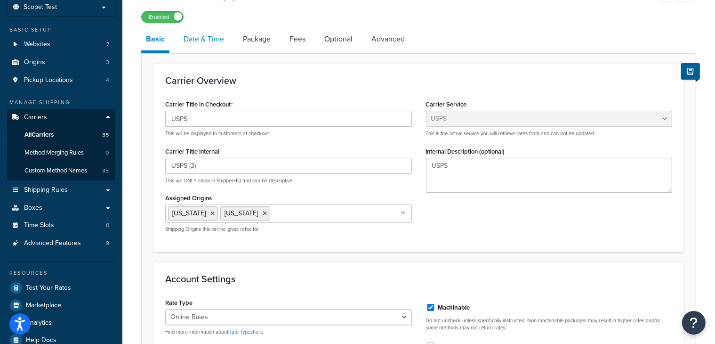
click at [190, 41] on link "Date & Time" at bounding box center [204, 39] width 50 height 23
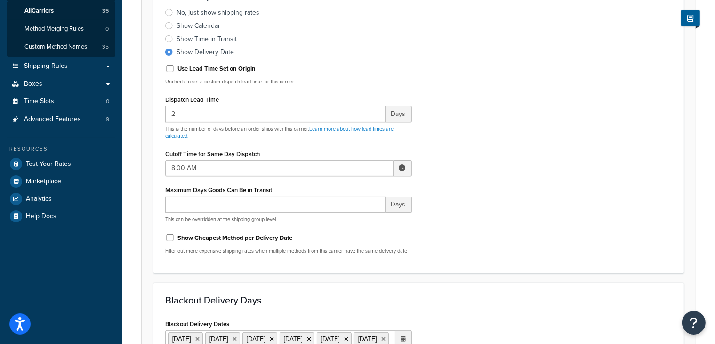
scroll to position [61, 0]
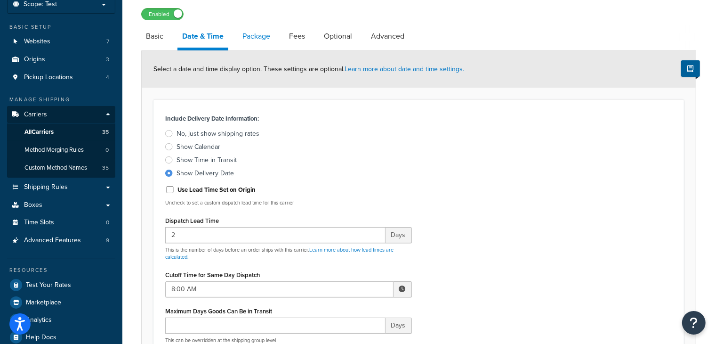
click at [256, 37] on link "Package" at bounding box center [256, 36] width 37 height 23
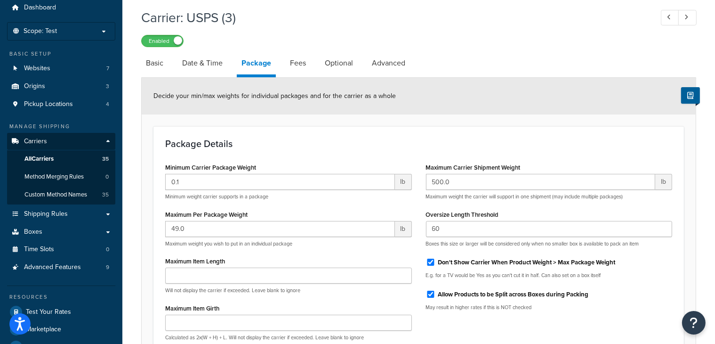
scroll to position [32, 0]
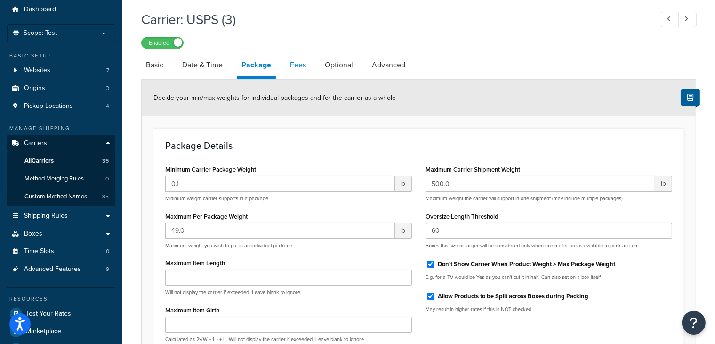
click at [294, 67] on link "Fees" at bounding box center [297, 65] width 25 height 23
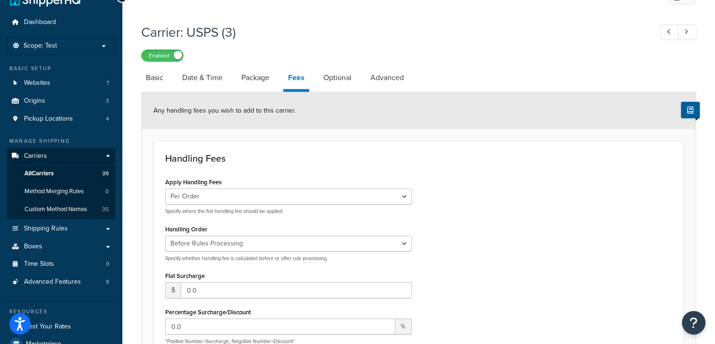
scroll to position [18, 0]
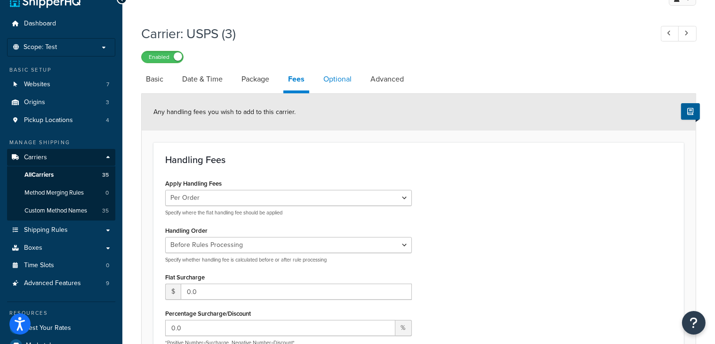
click at [335, 81] on link "Optional" at bounding box center [338, 79] width 38 height 23
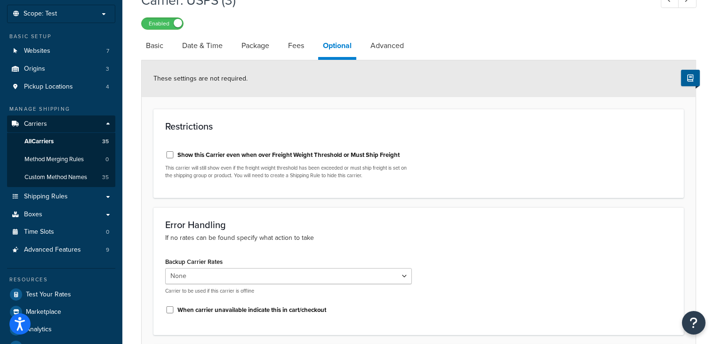
scroll to position [45, 0]
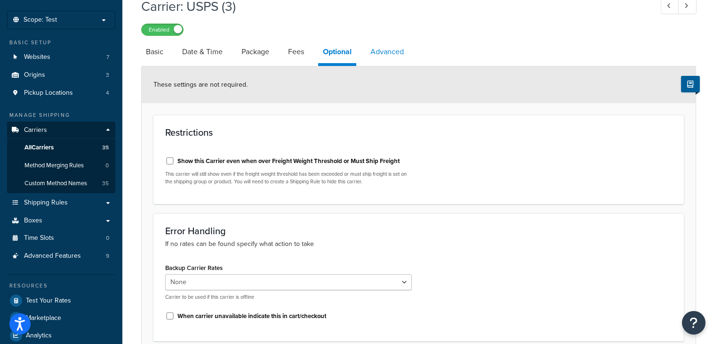
click at [392, 51] on link "Advanced" at bounding box center [387, 51] width 43 height 23
select select "false"
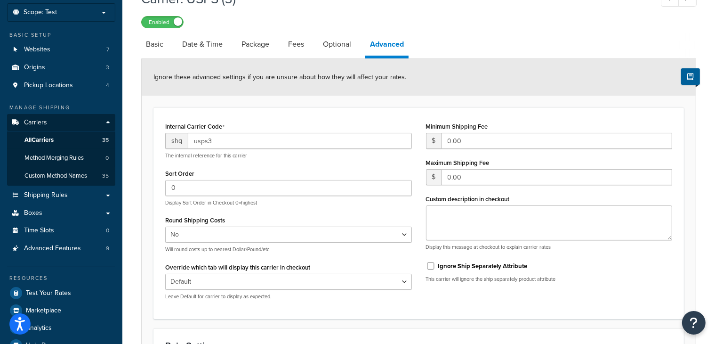
scroll to position [32, 0]
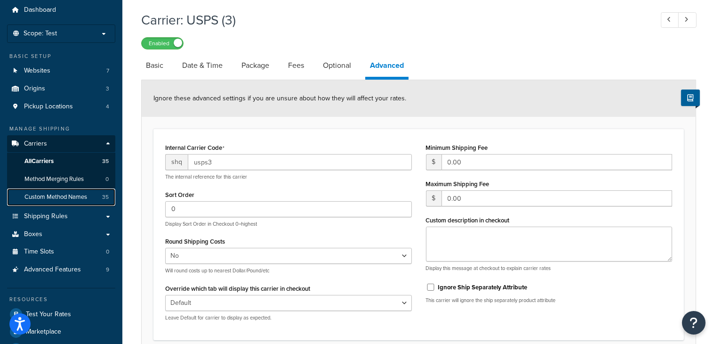
click at [51, 199] on span "Custom Method Names" at bounding box center [55, 197] width 63 height 8
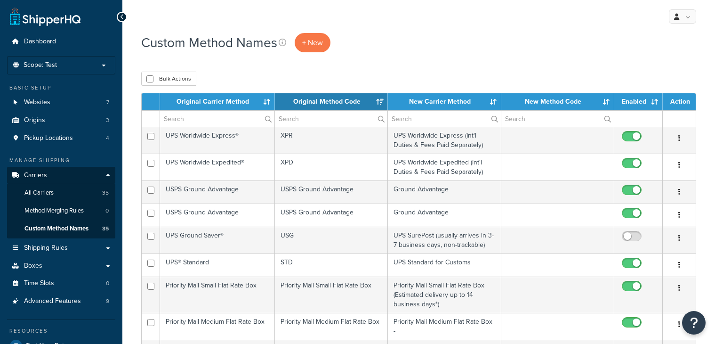
select select "15"
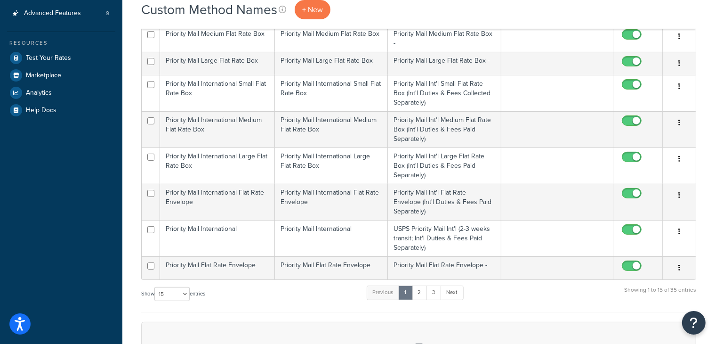
scroll to position [309, 0]
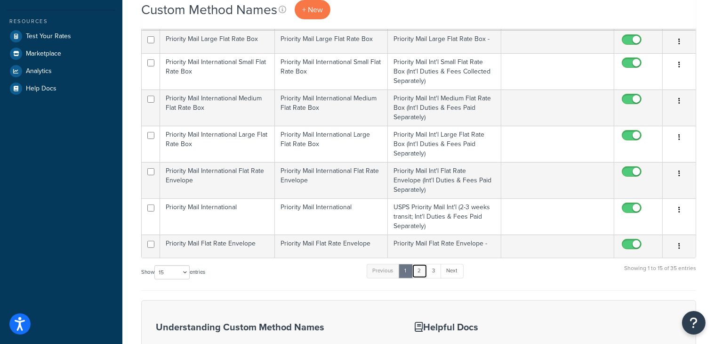
click at [422, 272] on link "2" at bounding box center [420, 271] width 16 height 14
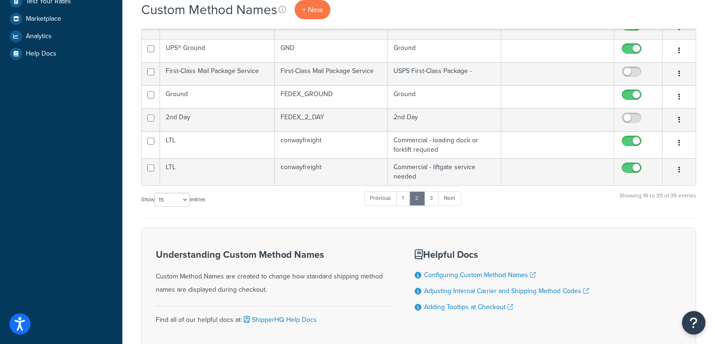
scroll to position [343, 0]
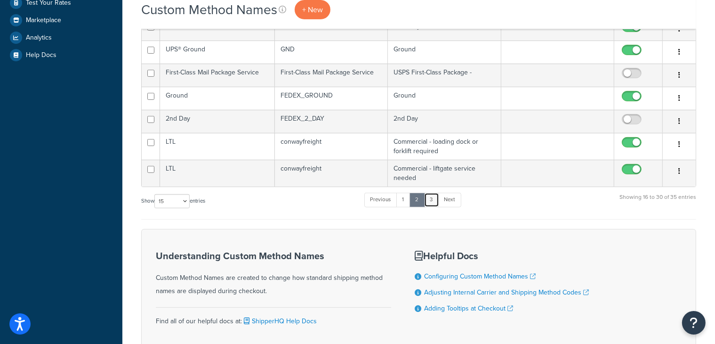
click at [432, 200] on link "3" at bounding box center [431, 200] width 15 height 14
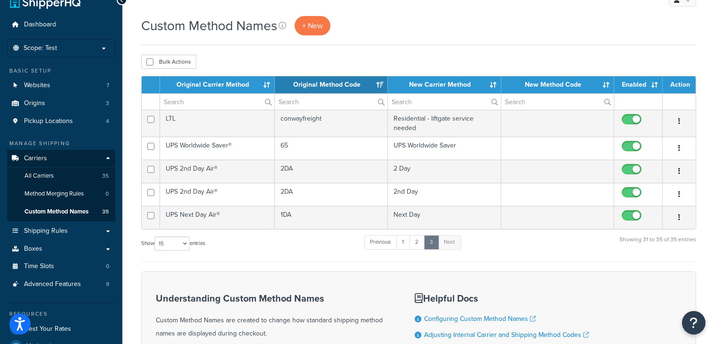
scroll to position [14, 0]
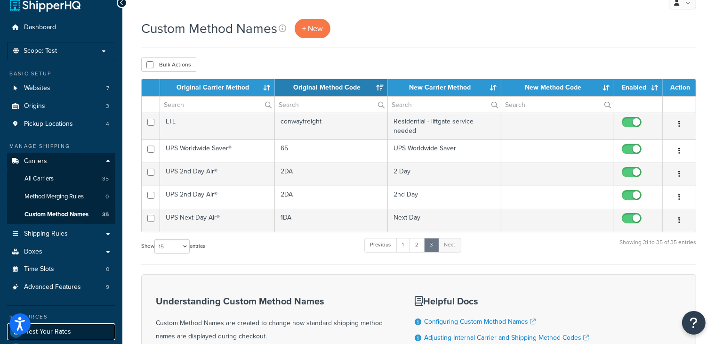
click at [52, 328] on span "Test Your Rates" at bounding box center [48, 332] width 45 height 8
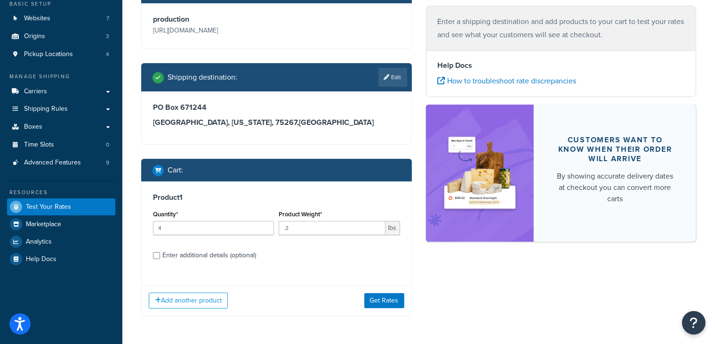
scroll to position [104, 0]
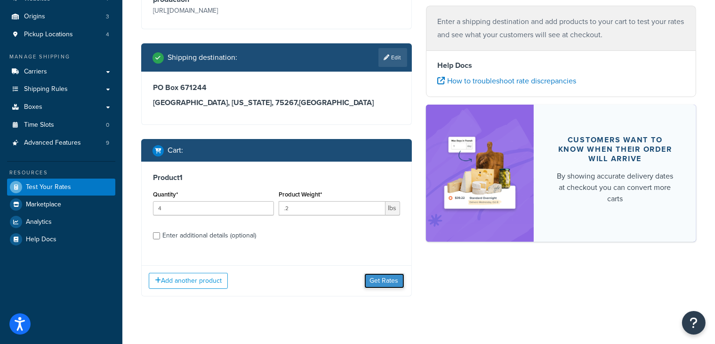
click at [386, 277] on button "Get Rates" at bounding box center [384, 280] width 40 height 15
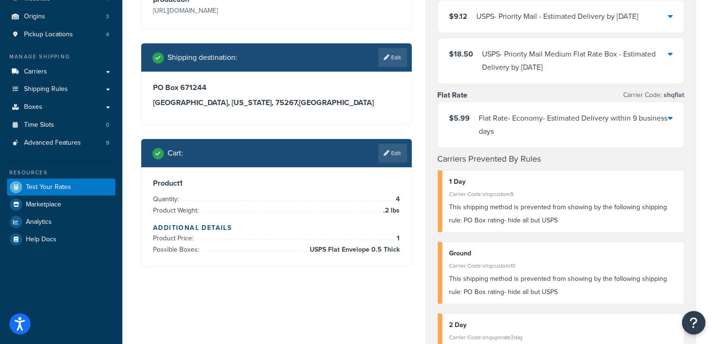
click at [674, 118] on div "$5.99 Flat Rate - Economy- Estimated Delivery within 9 business days" at bounding box center [561, 124] width 246 height 45
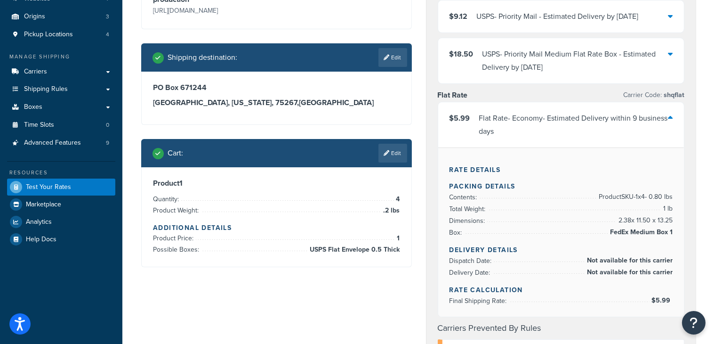
click at [674, 118] on div "$5.99 Flat Rate - Economy- Estimated Delivery within 9 business days" at bounding box center [561, 124] width 246 height 45
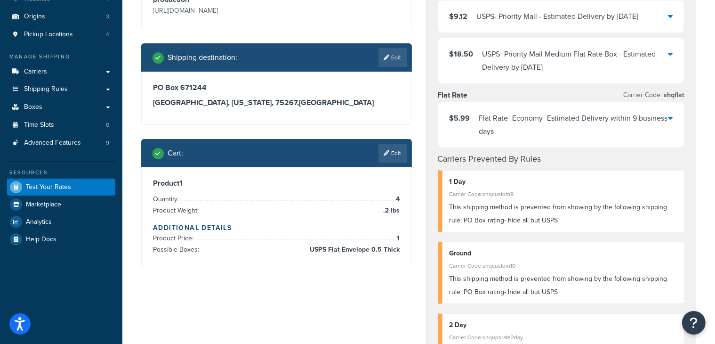
click at [671, 51] on icon at bounding box center [670, 54] width 5 height 8
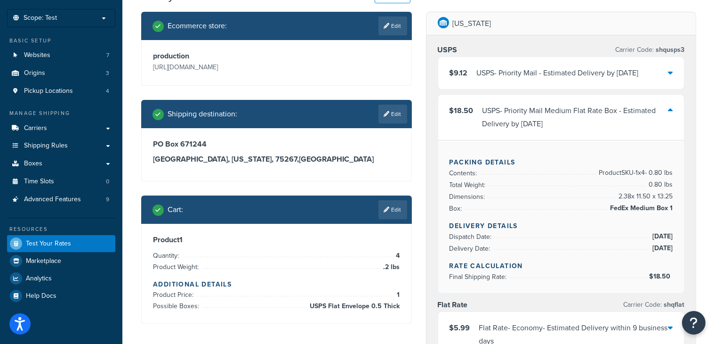
scroll to position [0, 0]
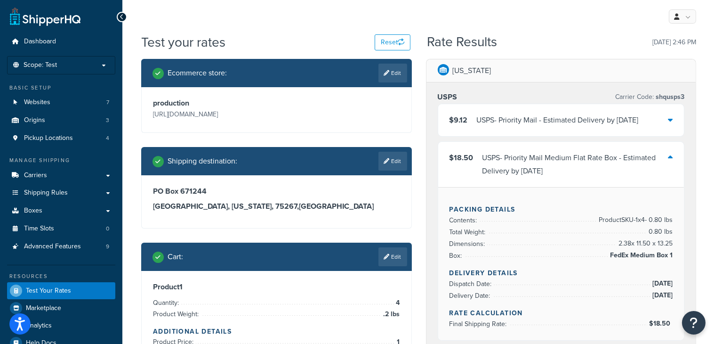
click at [668, 118] on icon at bounding box center [670, 120] width 5 height 8
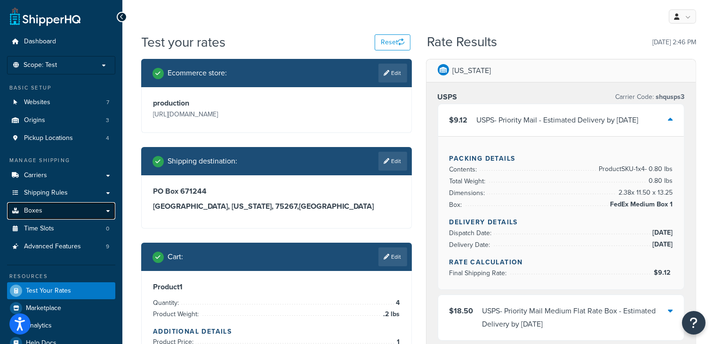
click at [41, 213] on link "Boxes" at bounding box center [61, 210] width 108 height 17
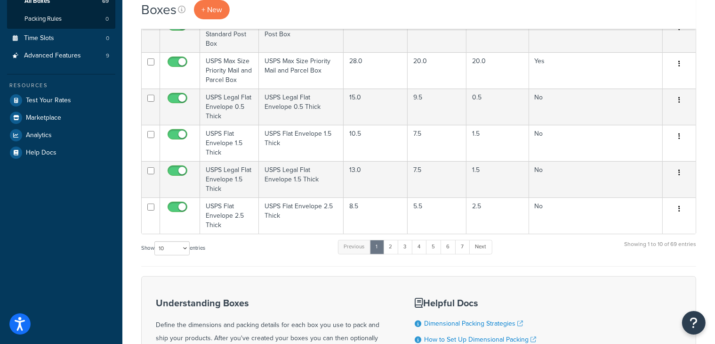
scroll to position [229, 0]
click at [393, 243] on link "2" at bounding box center [391, 245] width 16 height 14
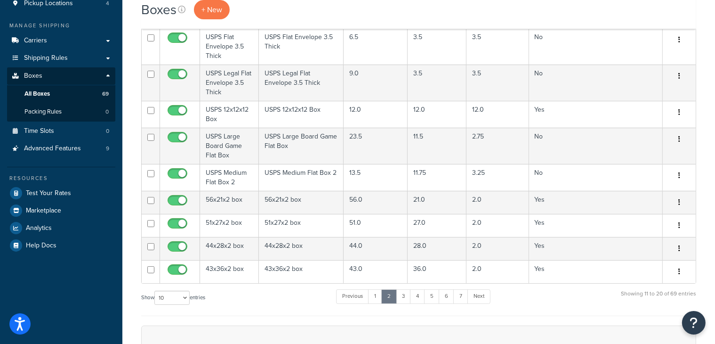
scroll to position [136, 0]
click at [405, 296] on link "3" at bounding box center [403, 295] width 15 height 14
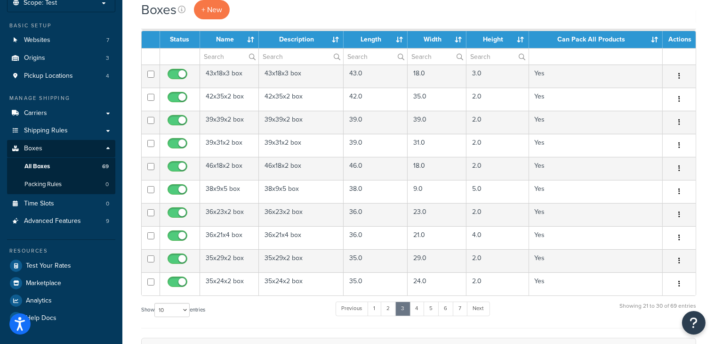
scroll to position [45, 0]
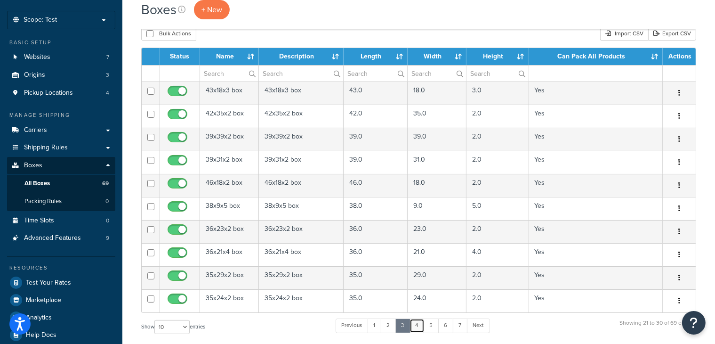
click at [417, 326] on link "4" at bounding box center [416, 325] width 15 height 14
click at [437, 326] on link "5" at bounding box center [432, 325] width 16 height 14
click at [446, 327] on link "6" at bounding box center [446, 325] width 16 height 14
click at [461, 328] on link "7" at bounding box center [460, 325] width 15 height 14
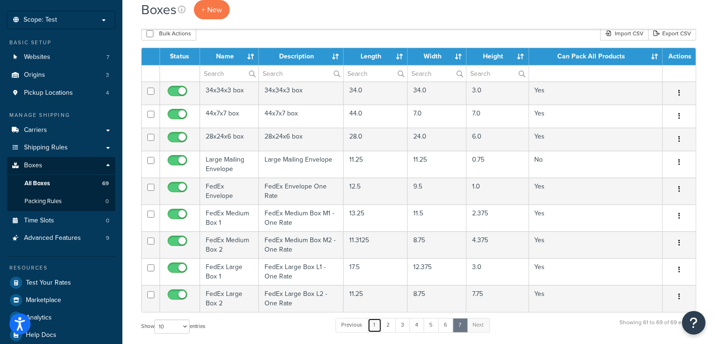
click at [374, 326] on link "1" at bounding box center [375, 325] width 14 height 14
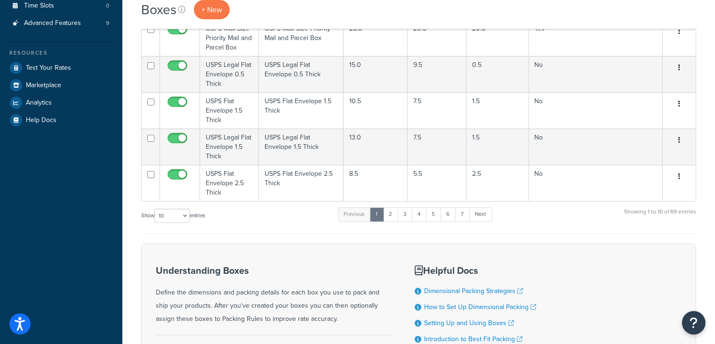
scroll to position [266, 0]
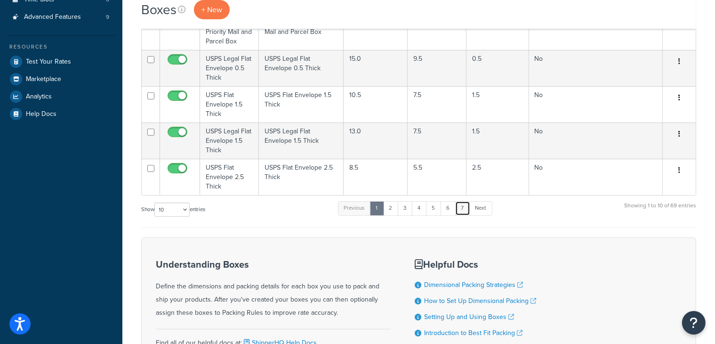
click at [462, 208] on link "7" at bounding box center [462, 208] width 15 height 14
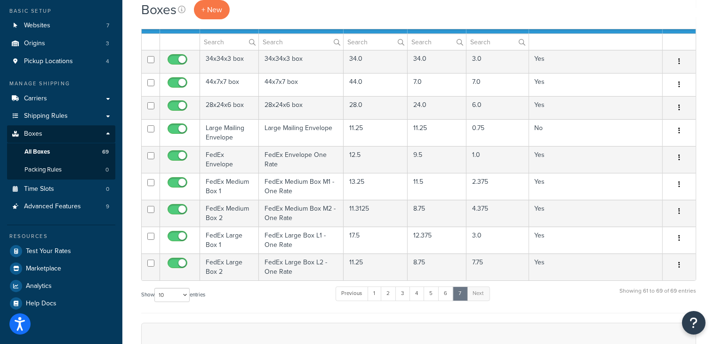
scroll to position [72, 0]
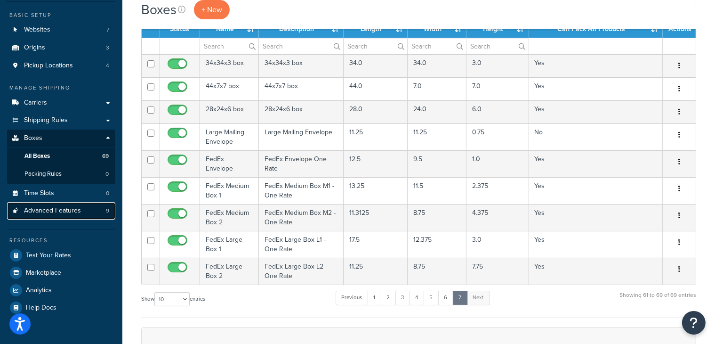
click at [41, 210] on span "Advanced Features" at bounding box center [52, 211] width 57 height 8
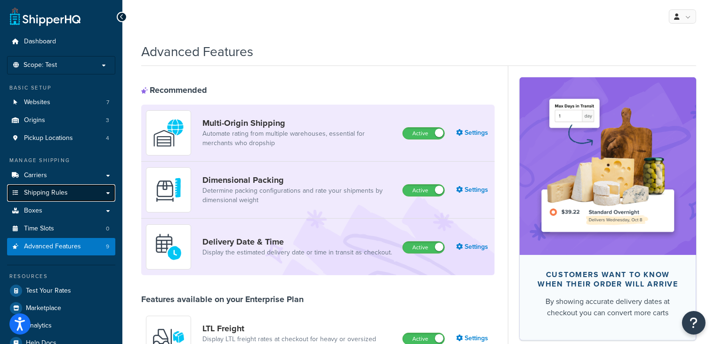
click at [41, 198] on link "Shipping Rules" at bounding box center [61, 192] width 108 height 17
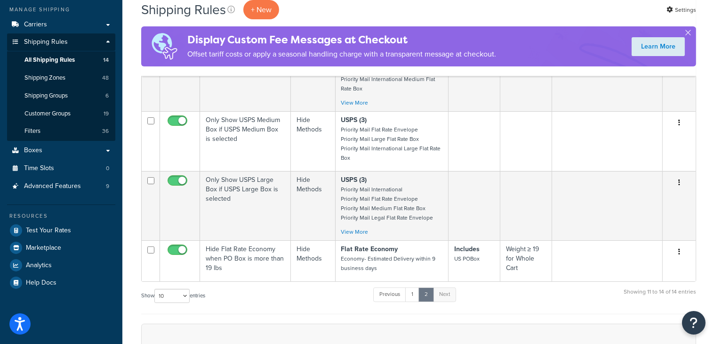
scroll to position [147, 0]
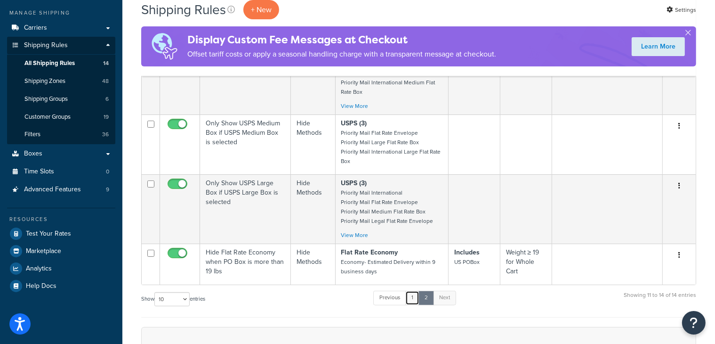
click at [416, 301] on link "1" at bounding box center [412, 297] width 14 height 14
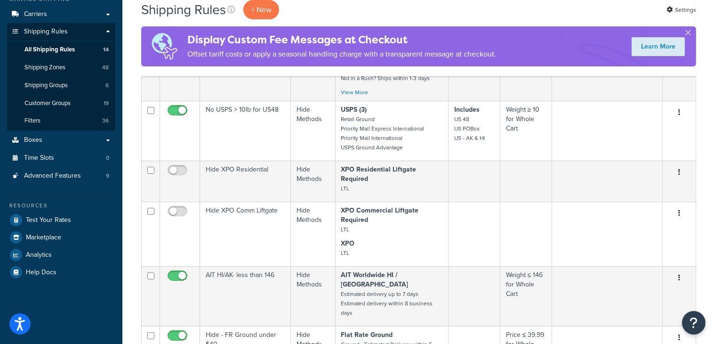
scroll to position [163, 0]
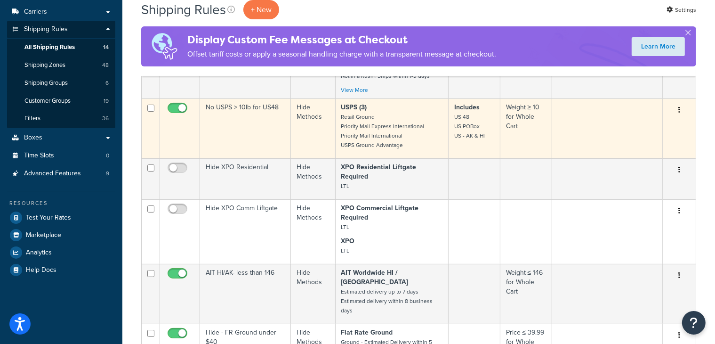
click at [259, 125] on td "No USPS > 10lb for US48" at bounding box center [245, 128] width 91 height 60
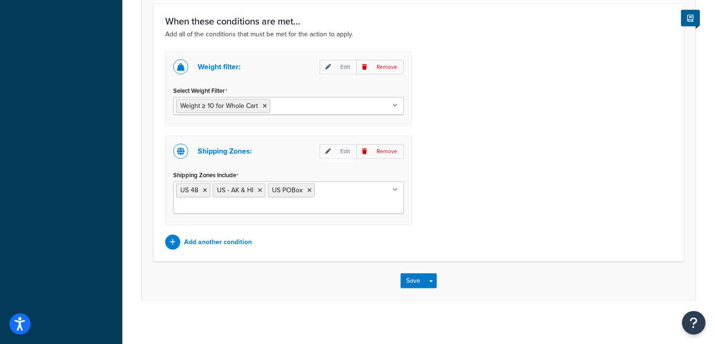
scroll to position [578, 0]
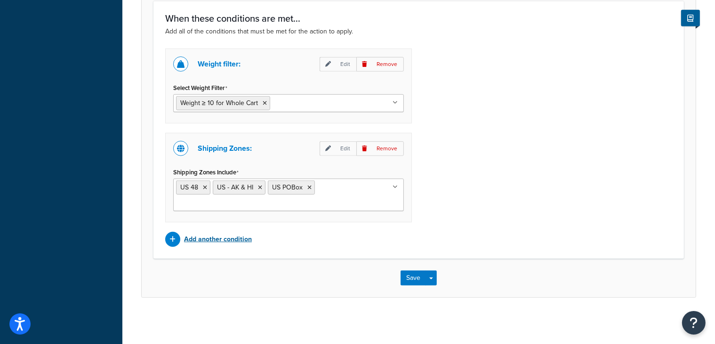
click at [233, 240] on p "Add another condition" at bounding box center [218, 239] width 68 height 13
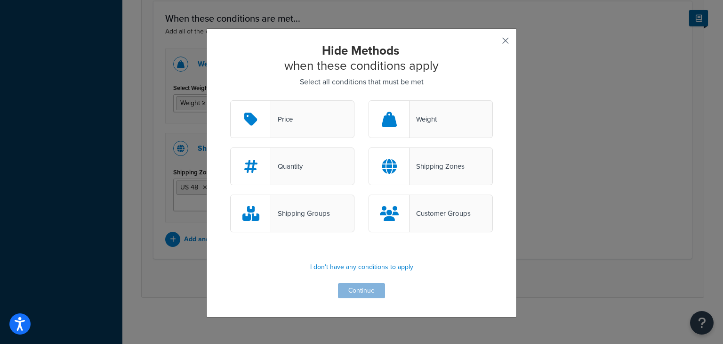
click at [493, 43] on button "button" at bounding box center [491, 44] width 2 height 2
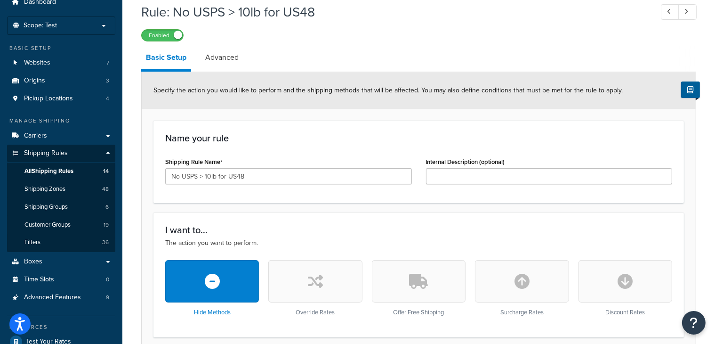
scroll to position [38, 0]
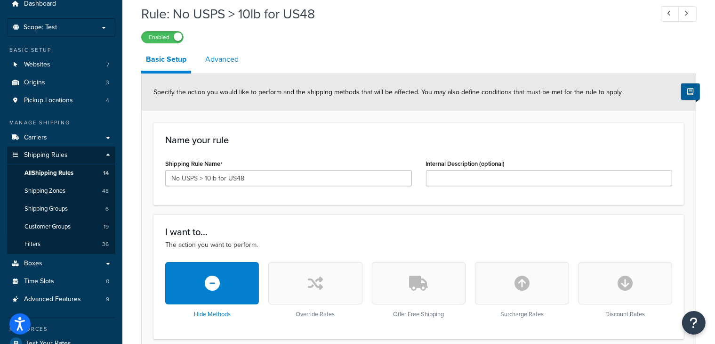
click at [220, 59] on link "Advanced" at bounding box center [222, 59] width 43 height 23
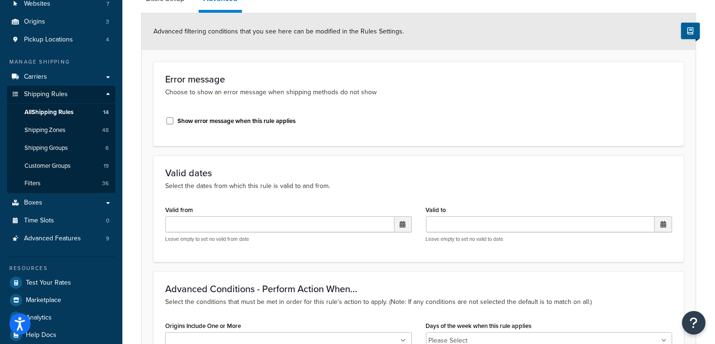
scroll to position [117, 0]
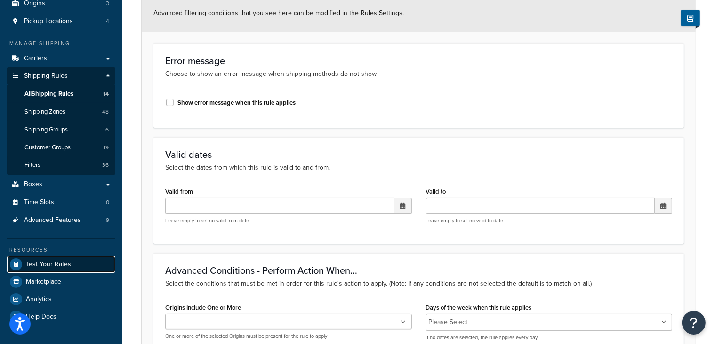
click at [54, 267] on span "Test Your Rates" at bounding box center [48, 264] width 45 height 8
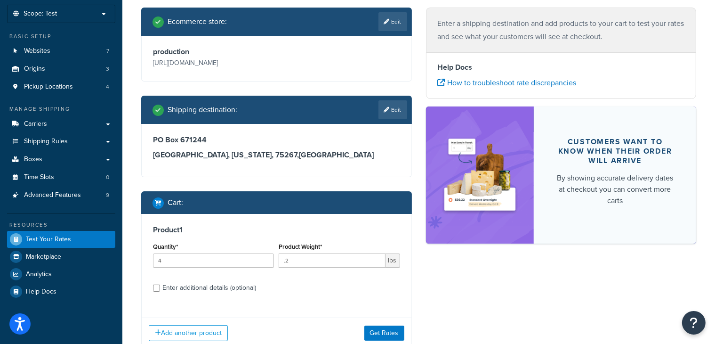
scroll to position [52, 0]
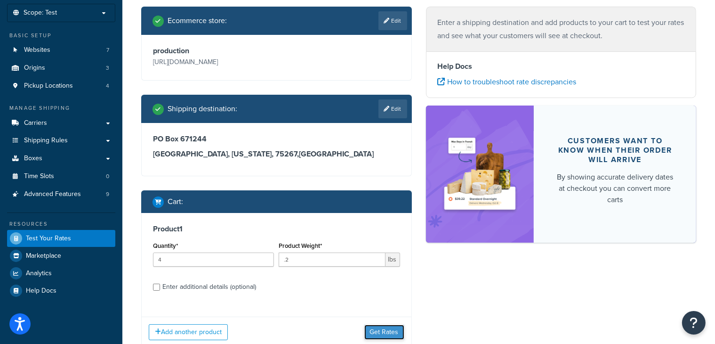
click at [385, 328] on button "Get Rates" at bounding box center [384, 331] width 40 height 15
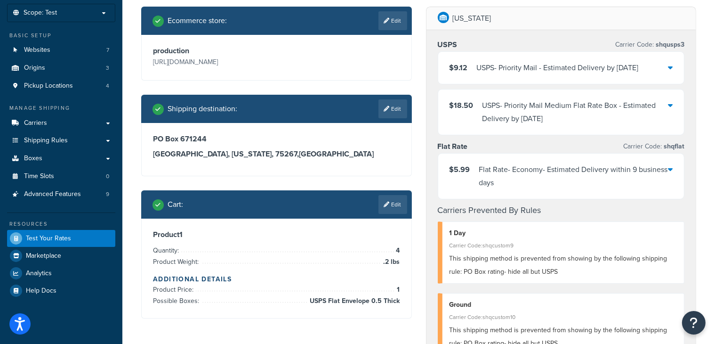
click at [669, 70] on icon at bounding box center [670, 68] width 5 height 8
